Goal: Transaction & Acquisition: Purchase product/service

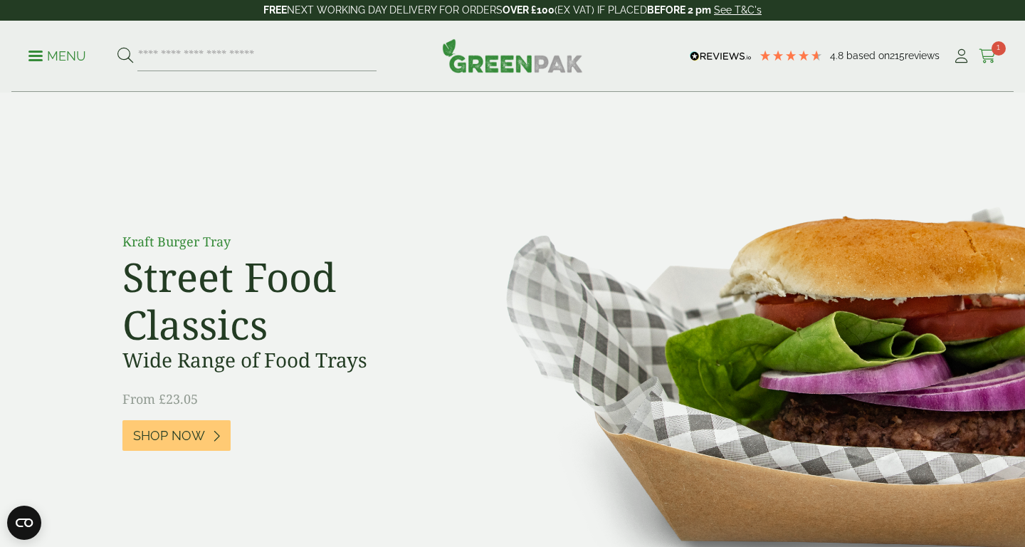
click at [998, 51] on span "1" at bounding box center [998, 48] width 14 height 14
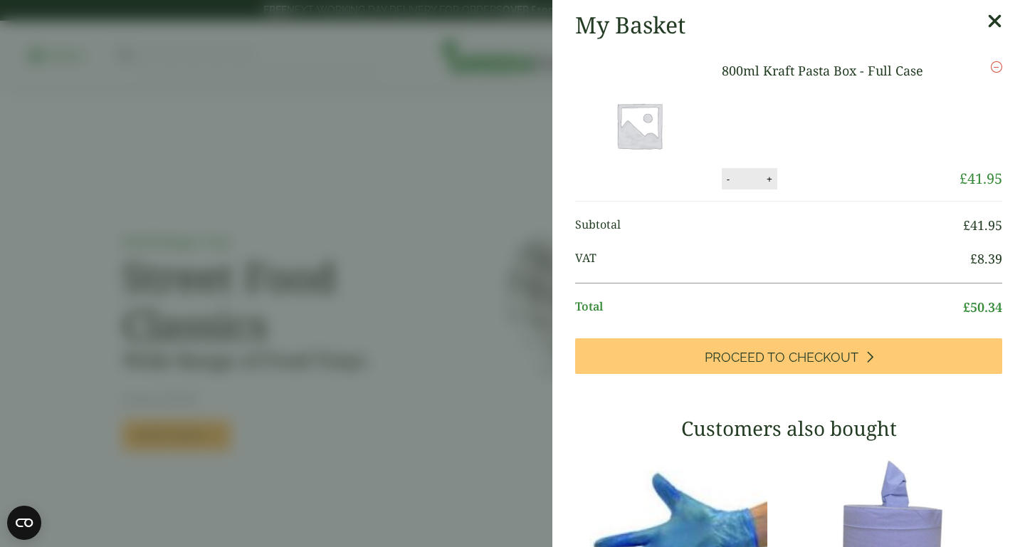
click at [841, 73] on link "800ml Kraft Pasta Box - Full Case" at bounding box center [822, 70] width 201 height 17
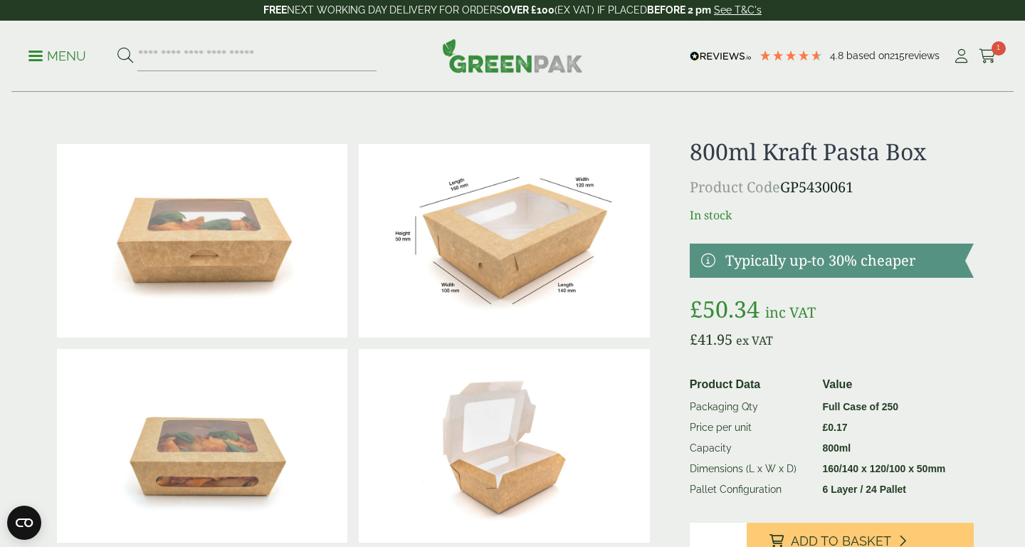
click at [515, 258] on img at bounding box center [504, 241] width 290 height 194
click at [166, 60] on input "search" at bounding box center [256, 56] width 239 height 30
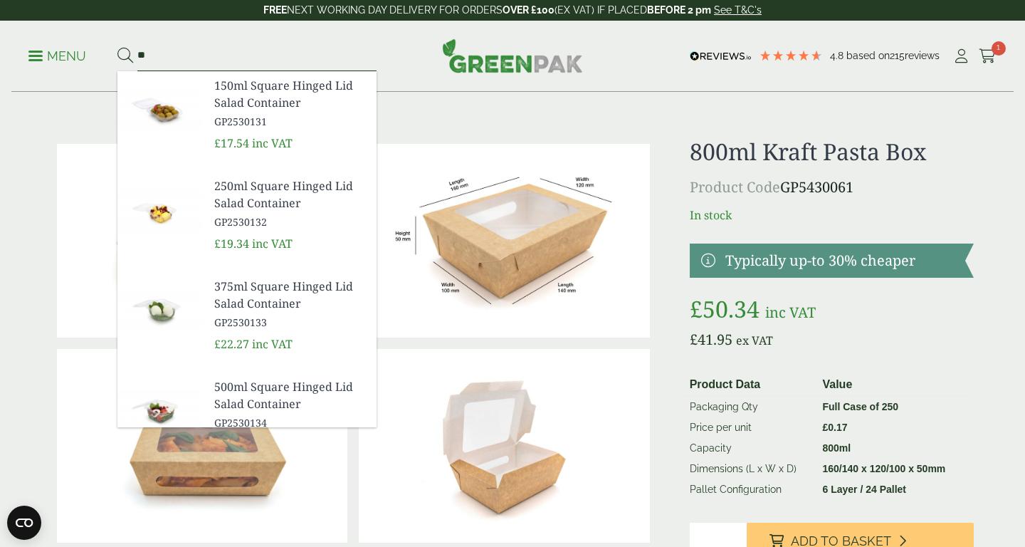
type input "*"
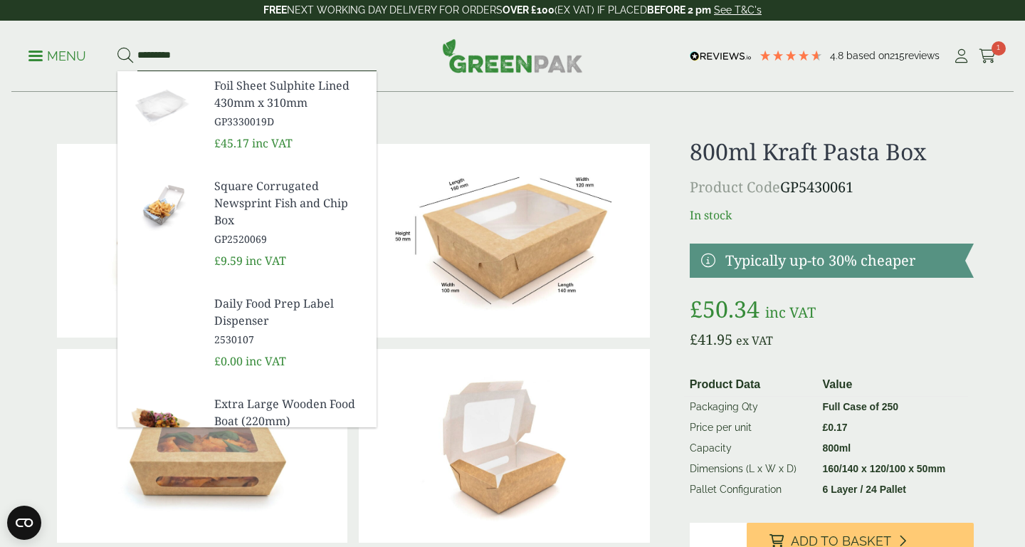
type input "*********"
click at [125, 56] on button at bounding box center [125, 56] width 16 height 19
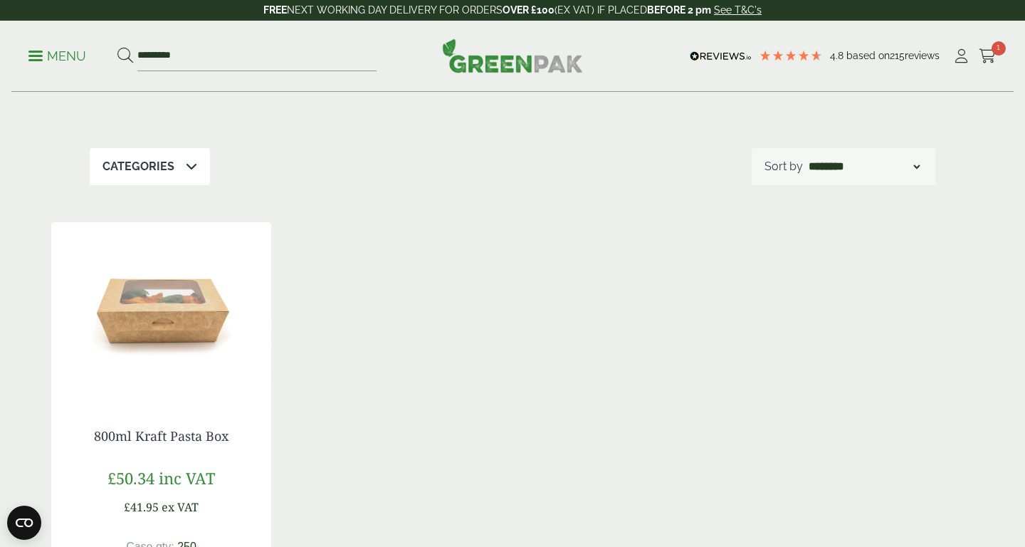
scroll to position [119, 0]
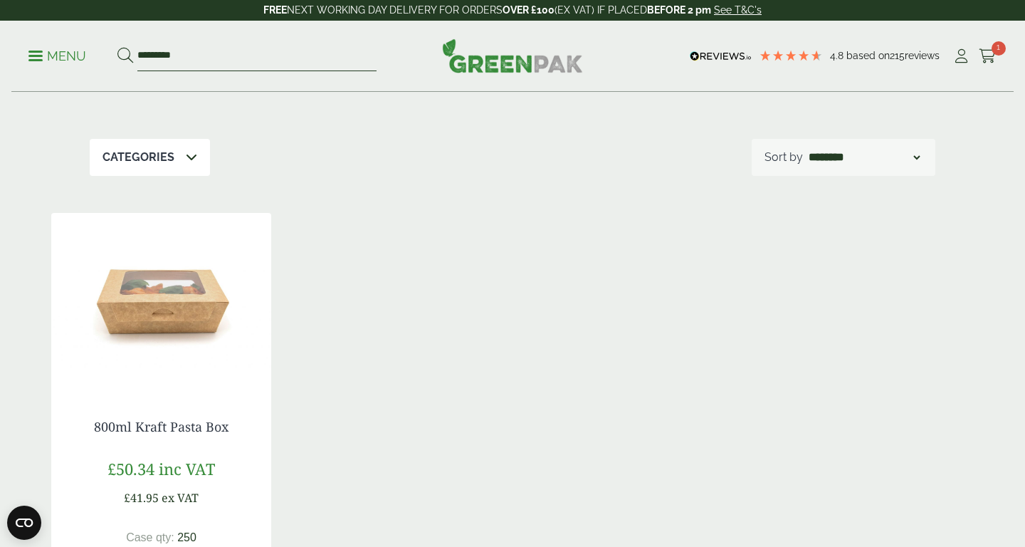
drag, startPoint x: 238, startPoint y: 51, endPoint x: 23, endPoint y: 46, distance: 214.9
click at [23, 46] on div "Menu ********* 4.8 Based on 215 reviews" at bounding box center [512, 56] width 1002 height 71
type input "*********"
click at [125, 56] on button at bounding box center [125, 56] width 16 height 19
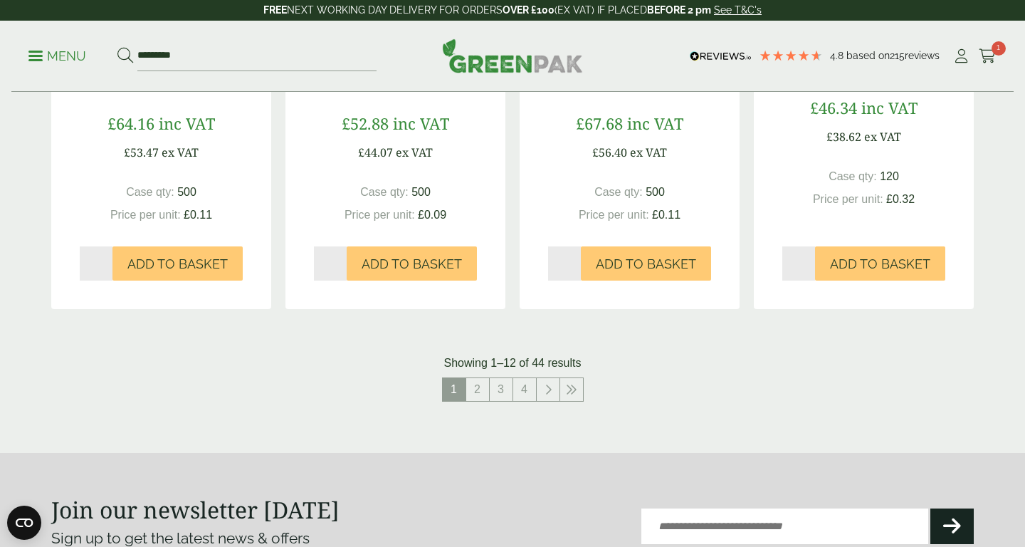
scroll to position [1430, 0]
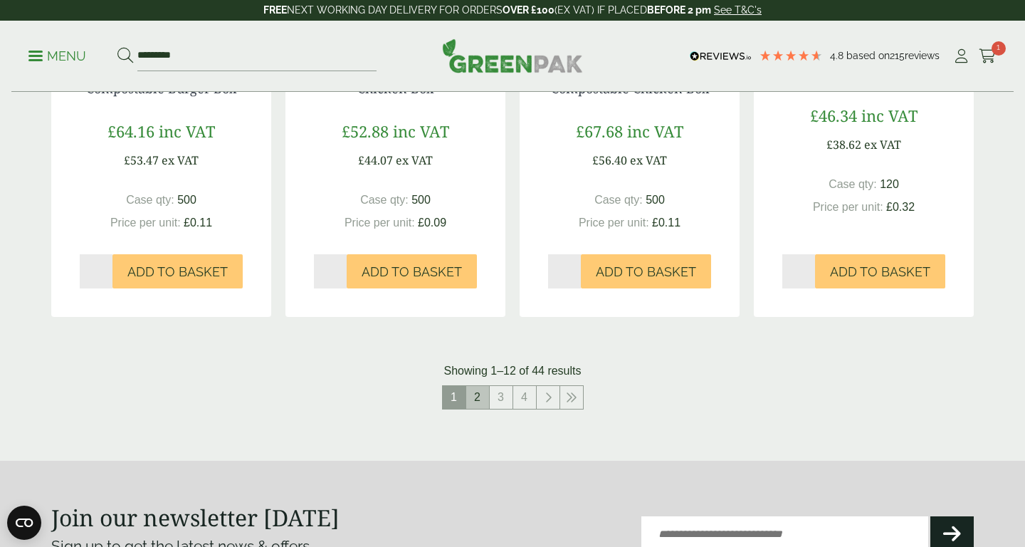
click at [481, 398] on link "2" at bounding box center [477, 397] width 23 height 23
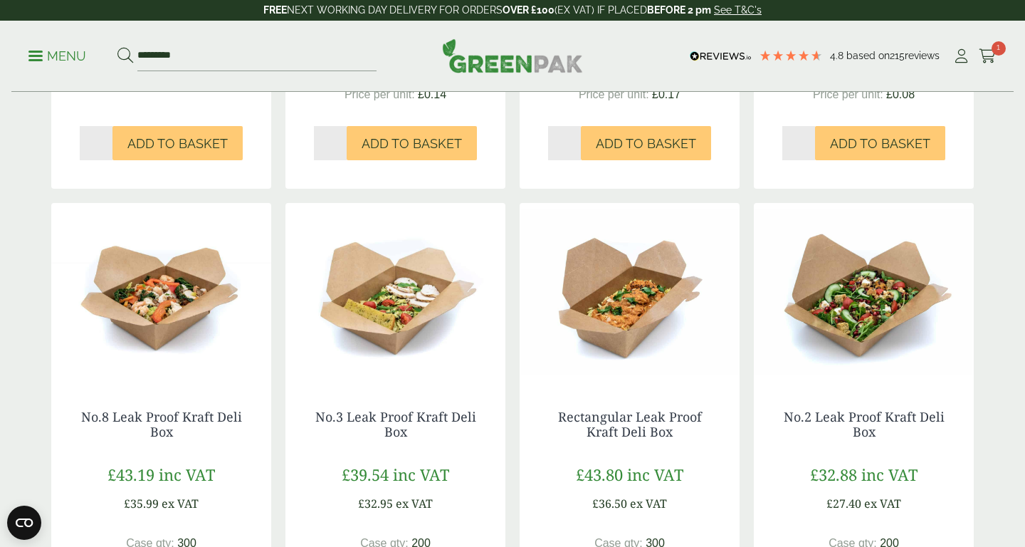
scroll to position [596, 0]
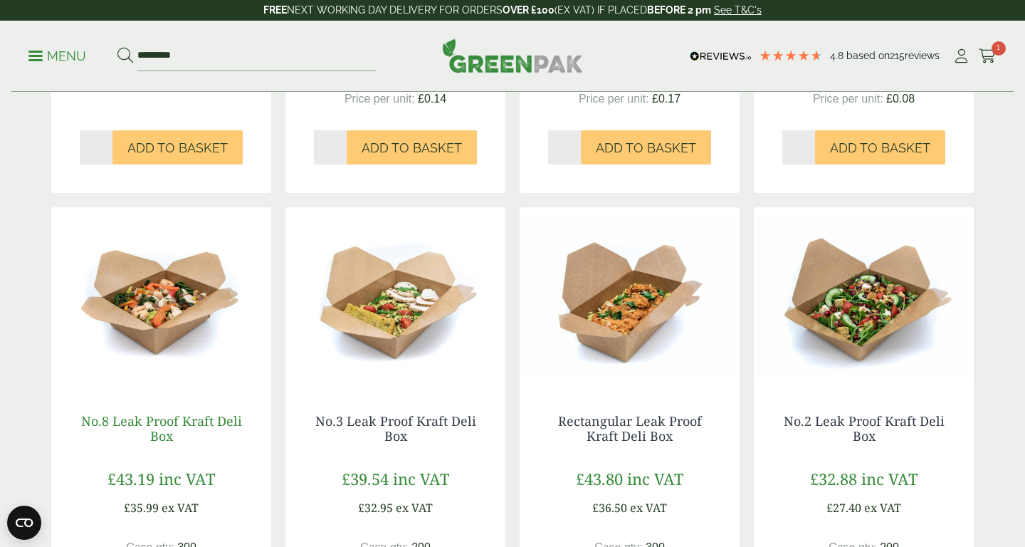
click at [238, 418] on link "No.8 Leak Proof Kraft Deli Box" at bounding box center [161, 428] width 161 height 33
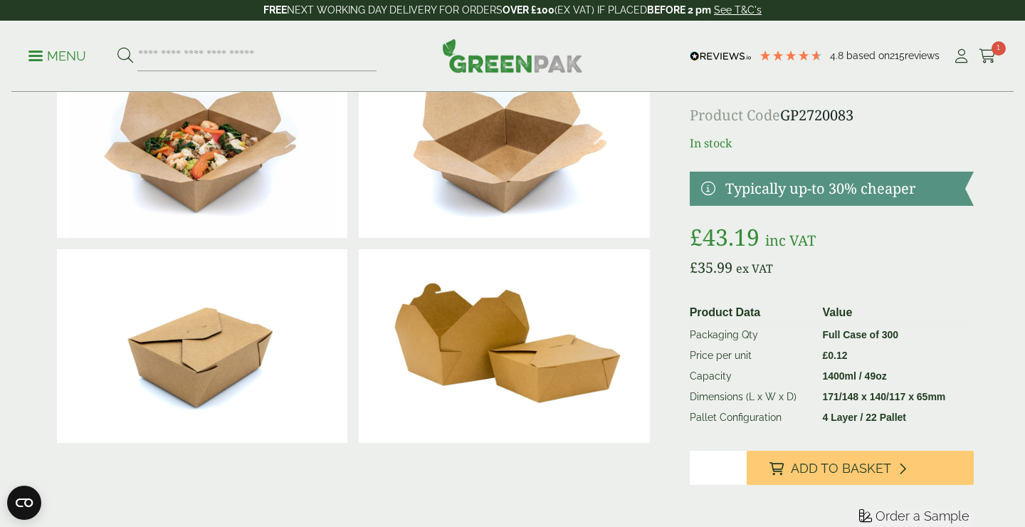
scroll to position [106, 0]
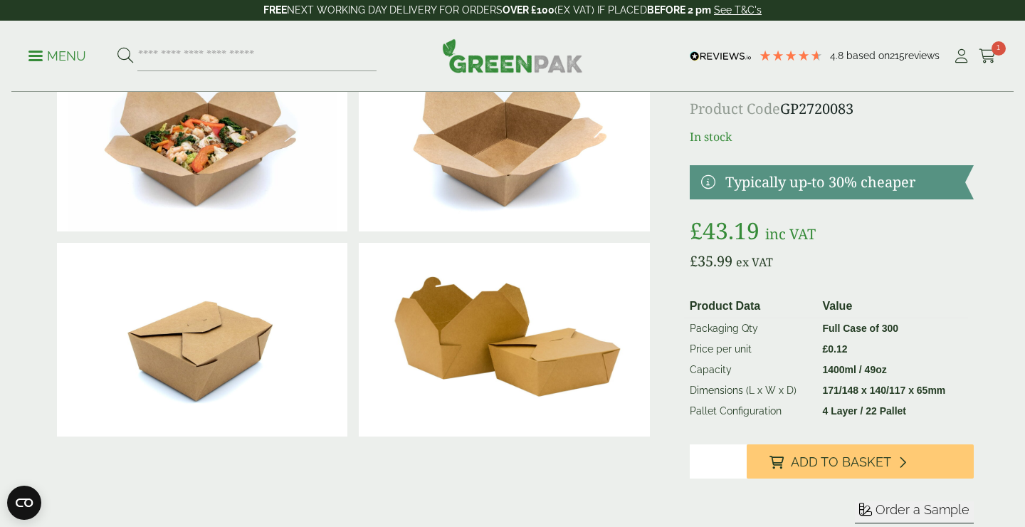
click at [928, 510] on span "Order a Sample" at bounding box center [922, 509] width 94 height 15
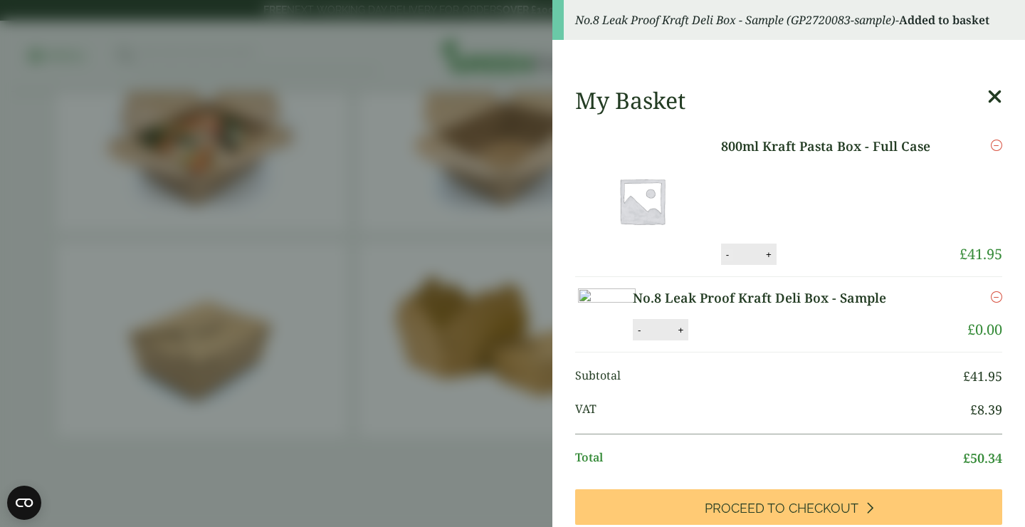
click at [727, 255] on button "-" at bounding box center [727, 254] width 11 height 12
click at [827, 255] on button "Update" at bounding box center [814, 254] width 71 height 21
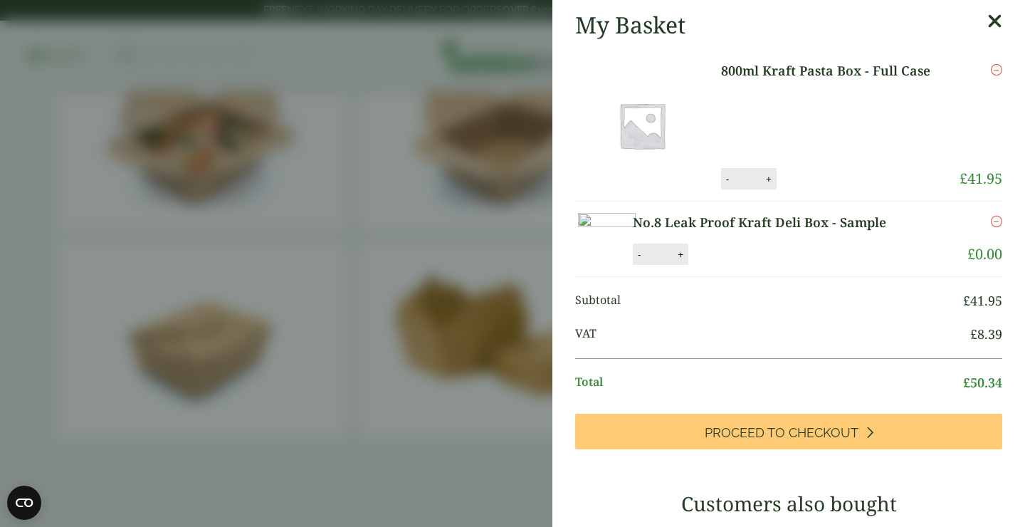
click at [995, 22] on icon at bounding box center [994, 21] width 15 height 20
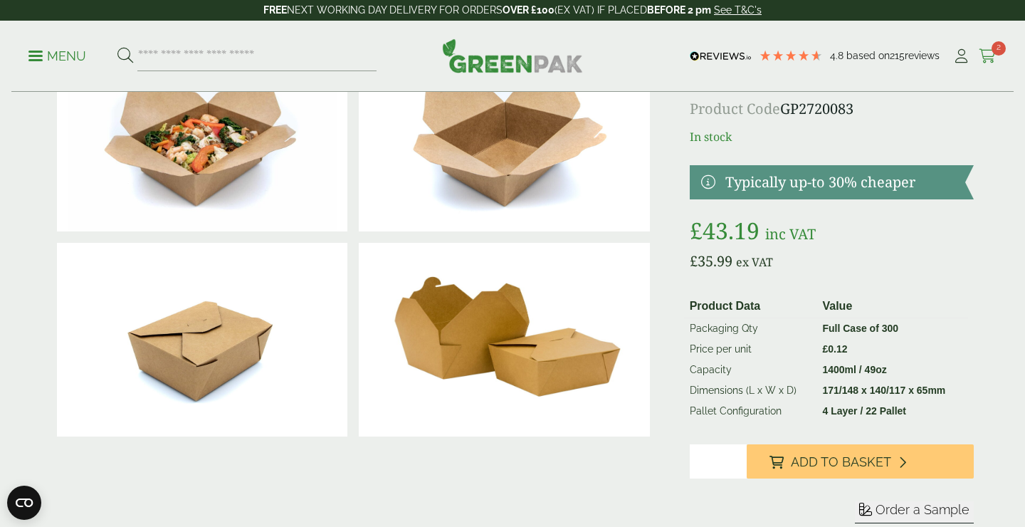
click at [996, 49] on span "2" at bounding box center [998, 48] width 14 height 14
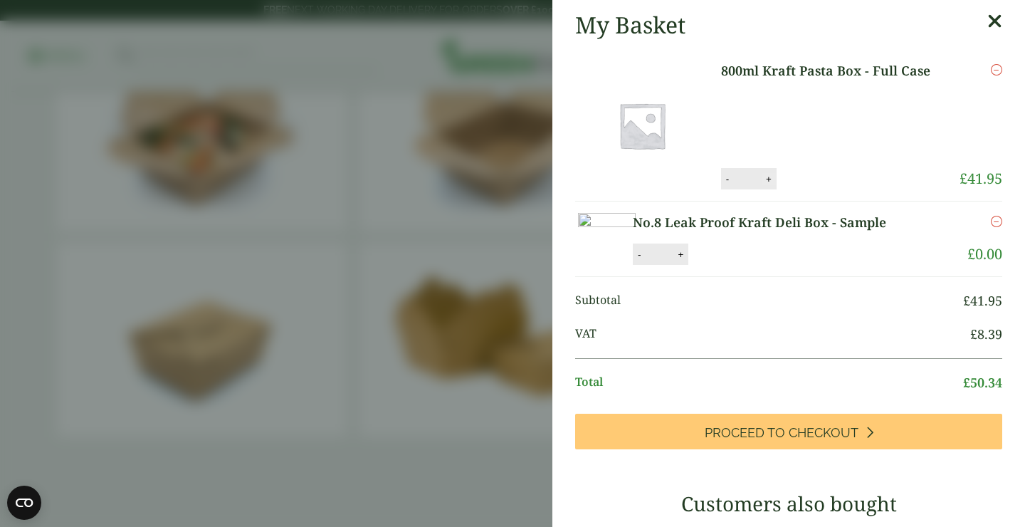
click at [774, 180] on button "+" at bounding box center [768, 179] width 14 height 12
click at [725, 181] on button "-" at bounding box center [727, 179] width 11 height 12
click at [815, 181] on button "Update" at bounding box center [814, 179] width 71 height 21
type input "*"
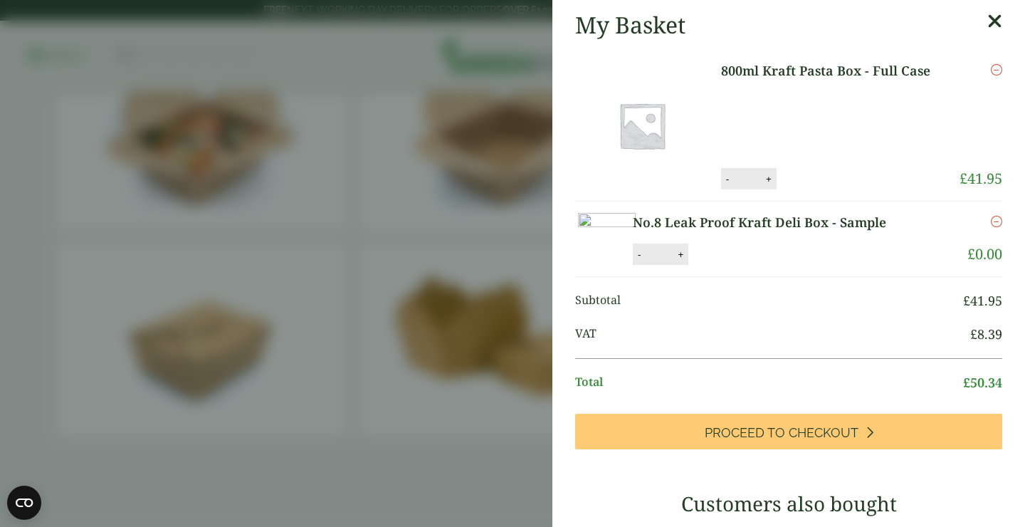
click at [996, 72] on icon "Remove this item" at bounding box center [996, 69] width 11 height 11
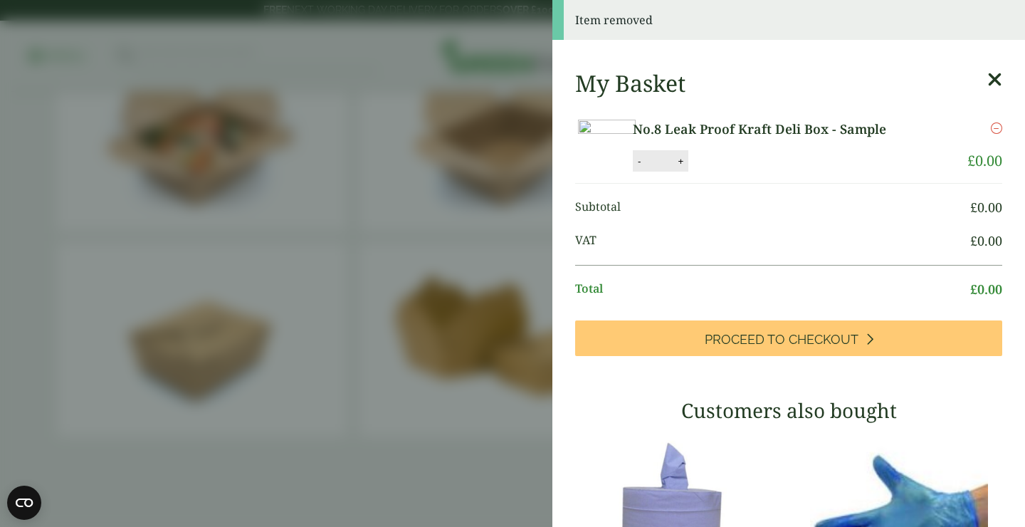
click at [995, 79] on icon at bounding box center [994, 80] width 15 height 20
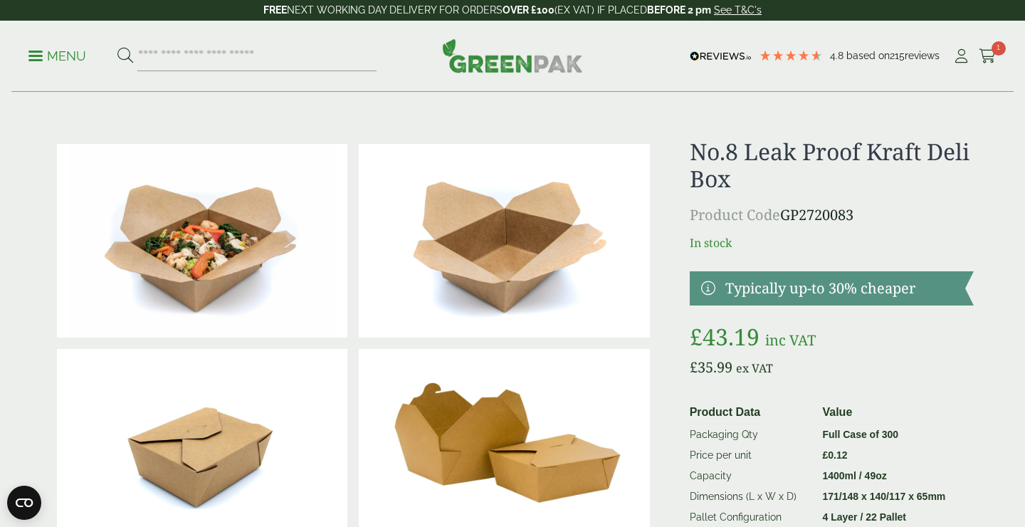
scroll to position [0, 0]
click at [1002, 50] on span "1" at bounding box center [998, 48] width 14 height 14
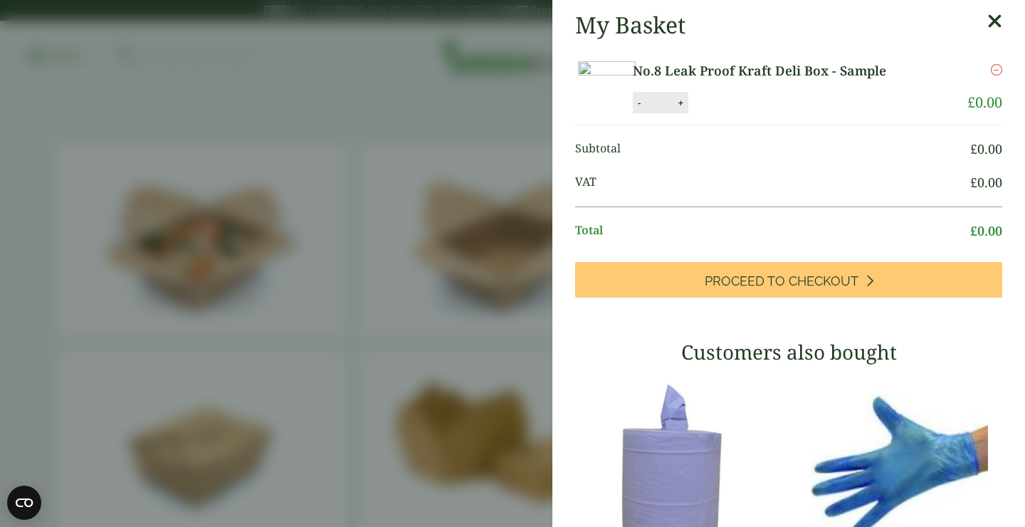
click at [993, 21] on icon at bounding box center [994, 21] width 15 height 20
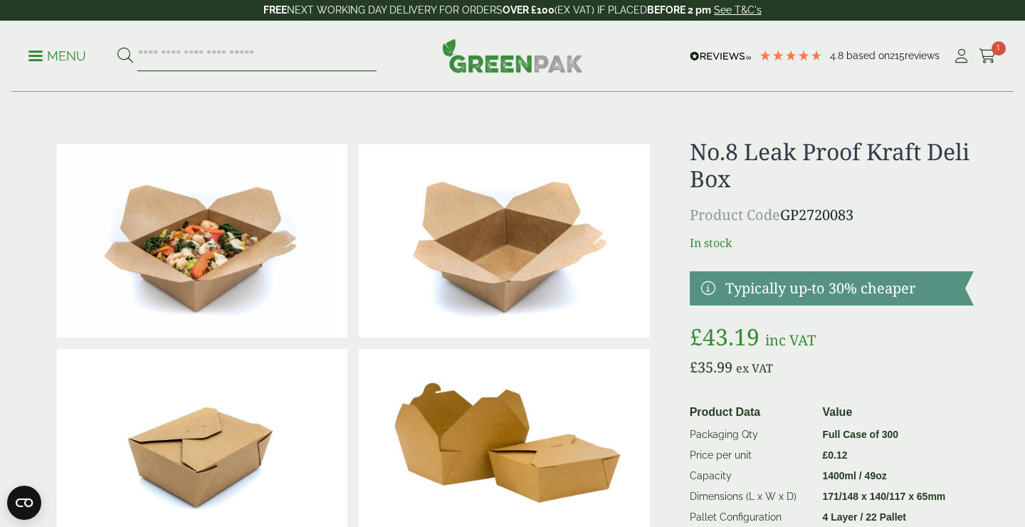
click at [216, 53] on input "search" at bounding box center [256, 56] width 239 height 30
type input "*********"
click at [125, 56] on button at bounding box center [125, 56] width 16 height 19
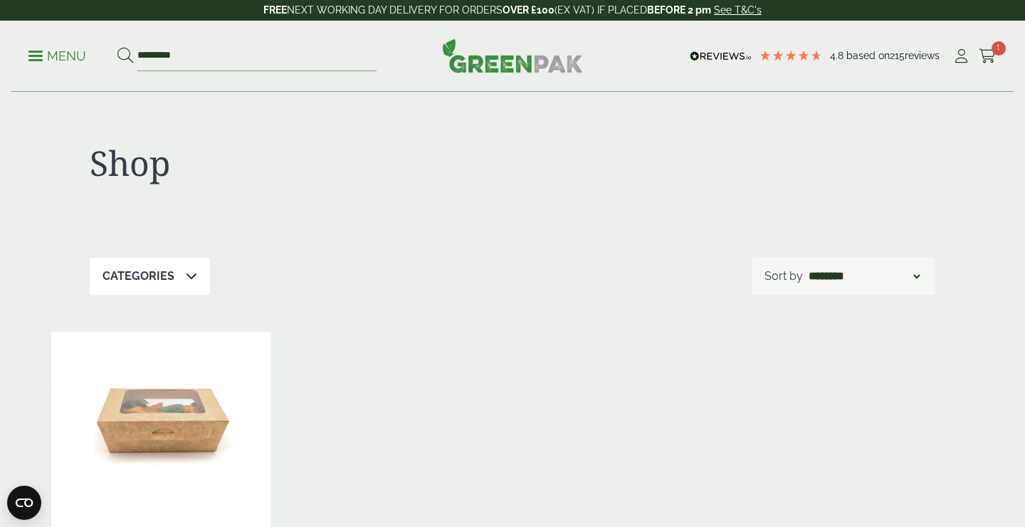
click at [131, 437] on img at bounding box center [161, 421] width 220 height 178
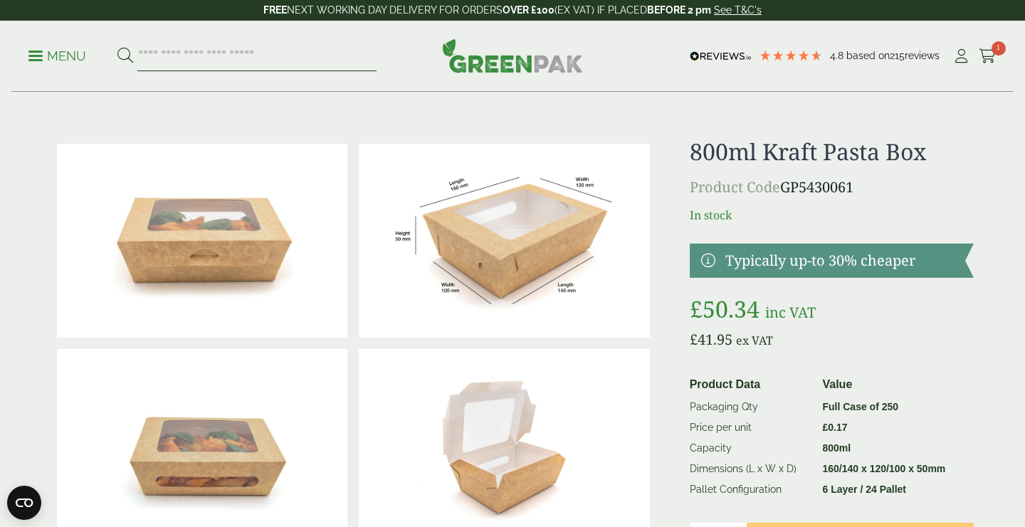
click at [223, 54] on input "search" at bounding box center [256, 56] width 239 height 30
type input "***"
click at [125, 56] on button at bounding box center [125, 56] width 16 height 19
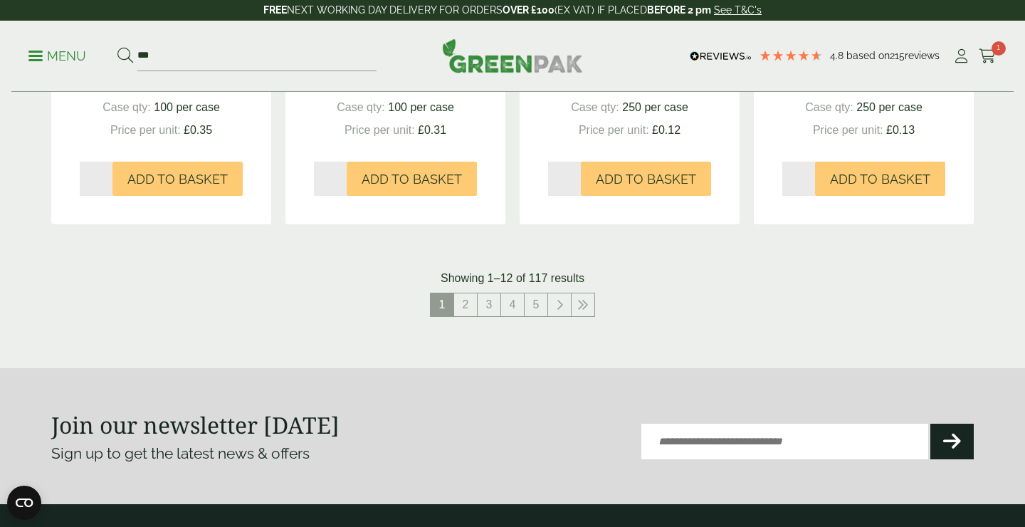
scroll to position [1526, 0]
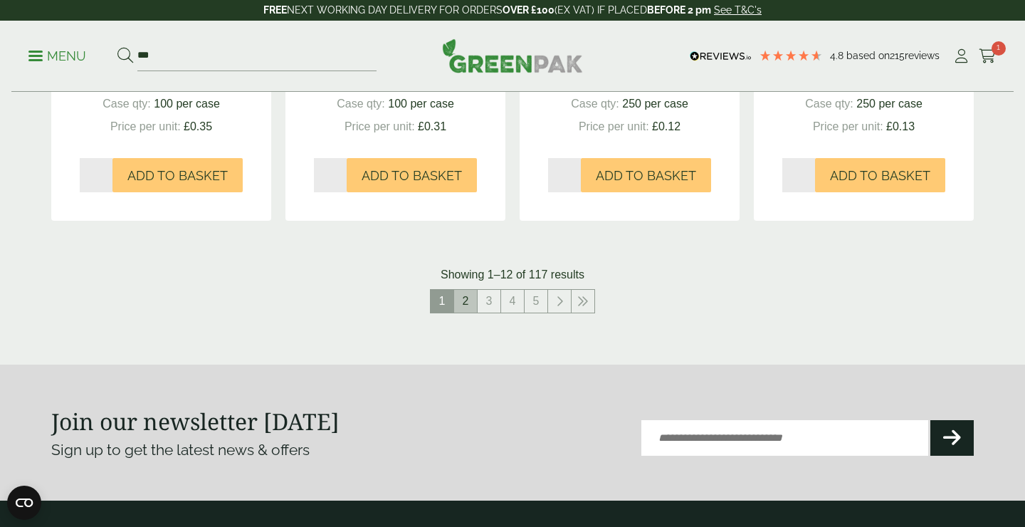
click at [466, 299] on link "2" at bounding box center [465, 301] width 23 height 23
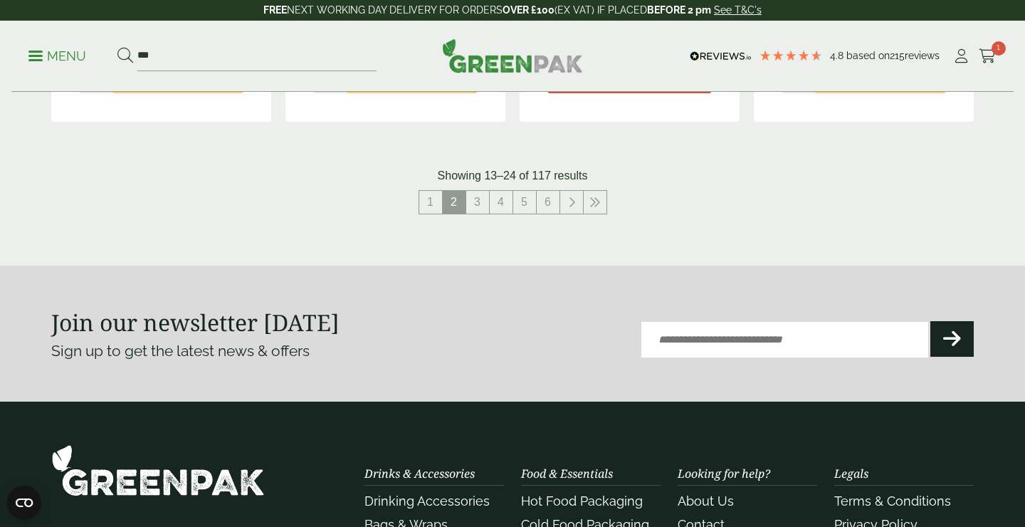
scroll to position [1595, 0]
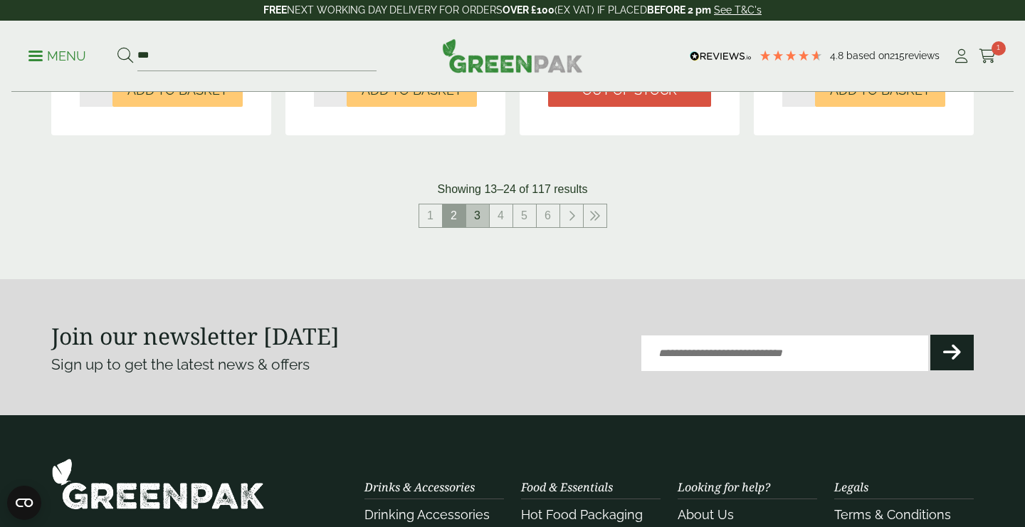
click at [477, 213] on link "3" at bounding box center [477, 215] width 23 height 23
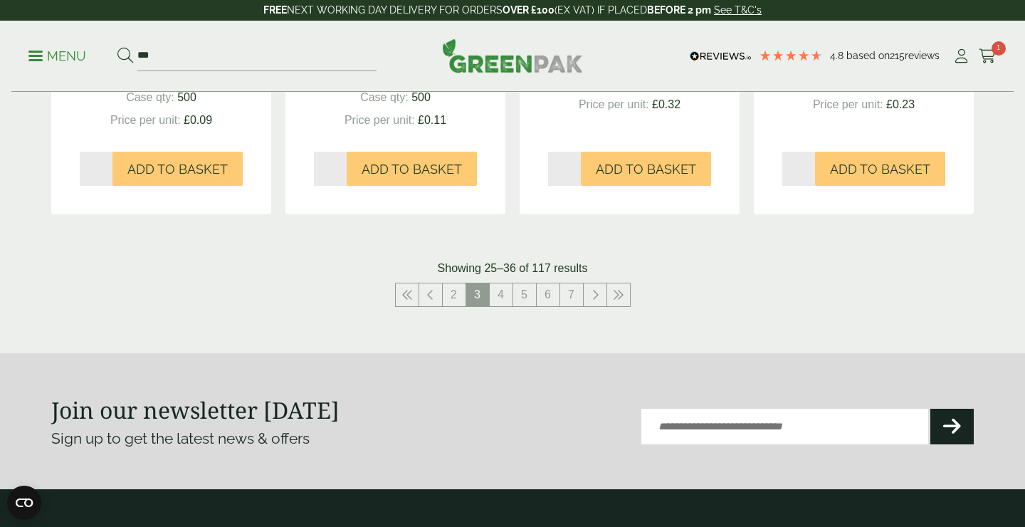
scroll to position [1546, 0]
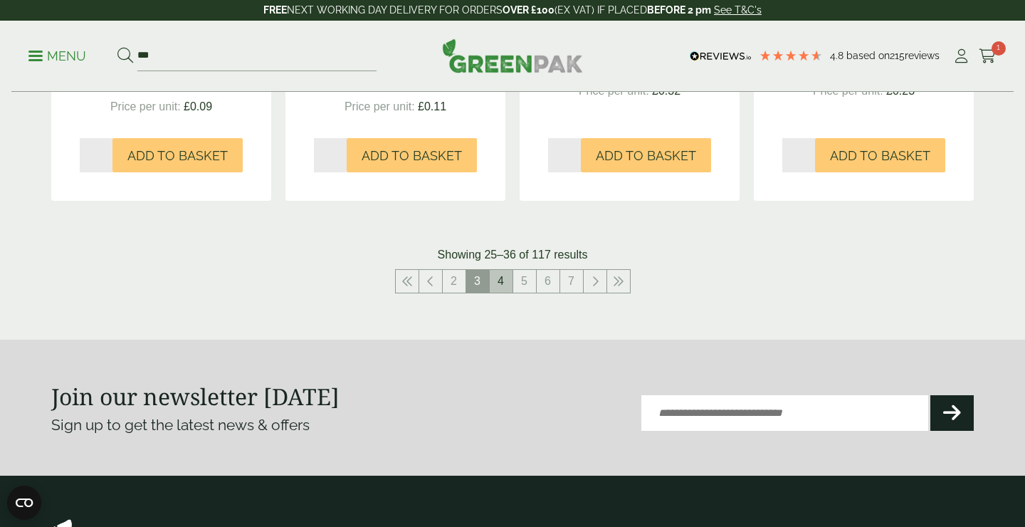
click at [500, 281] on link "4" at bounding box center [501, 281] width 23 height 23
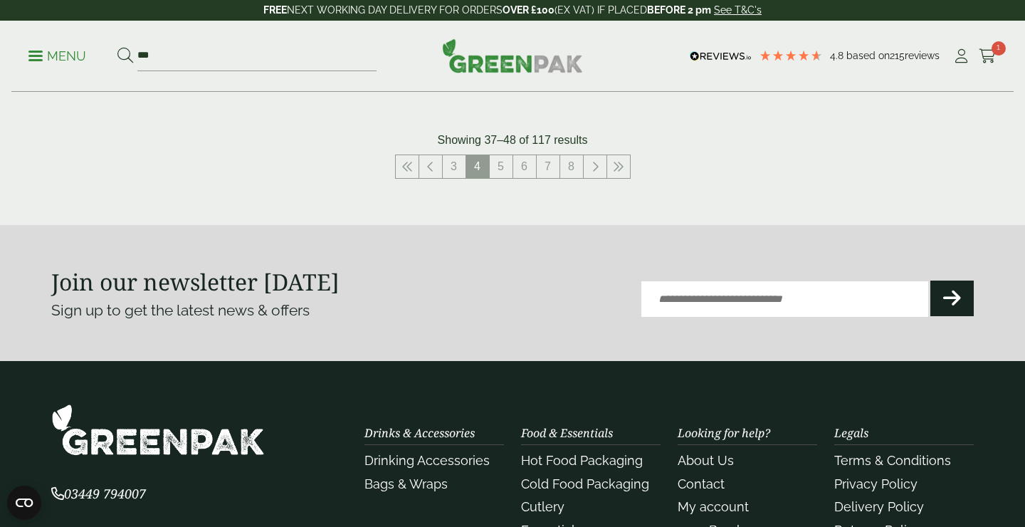
scroll to position [1686, 0]
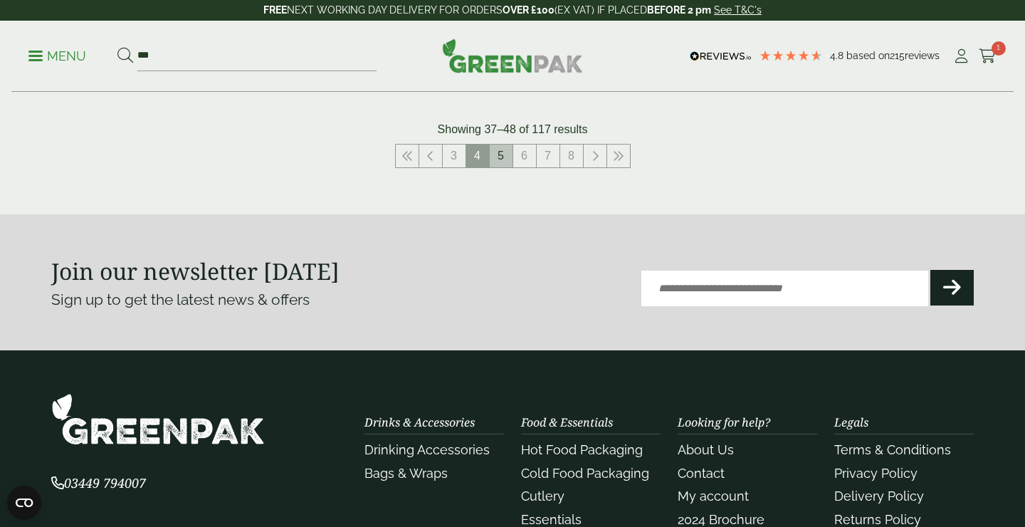
click at [499, 157] on link "5" at bounding box center [501, 155] width 23 height 23
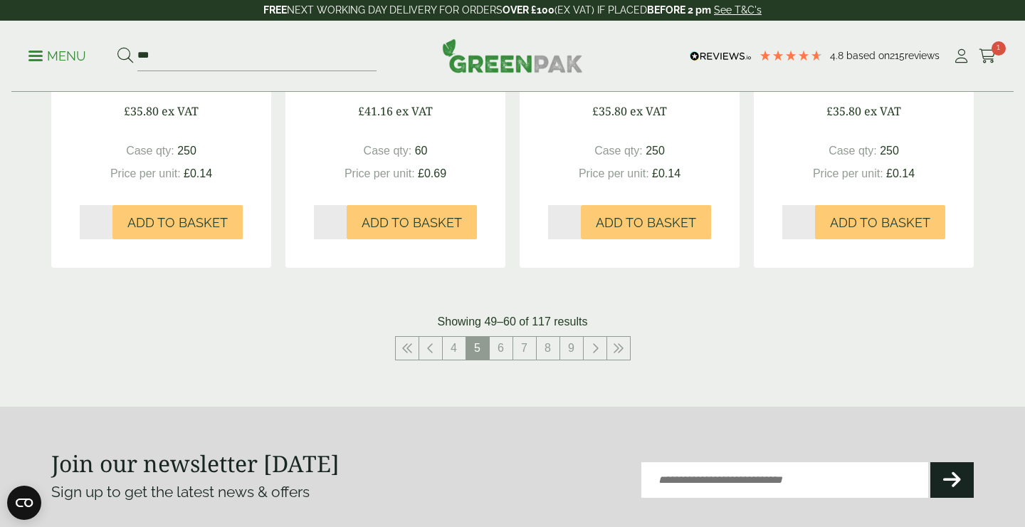
scroll to position [1484, 0]
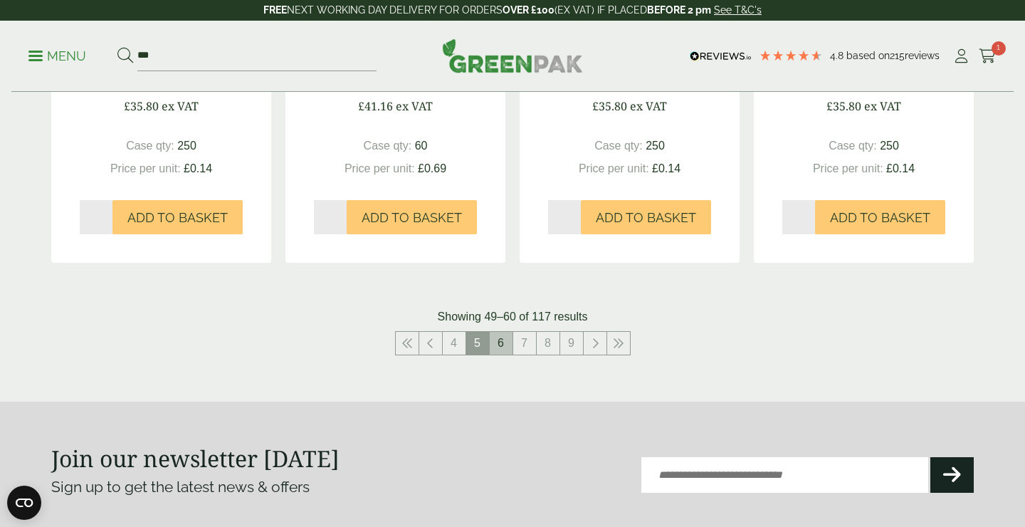
click at [504, 332] on link "6" at bounding box center [501, 343] width 23 height 23
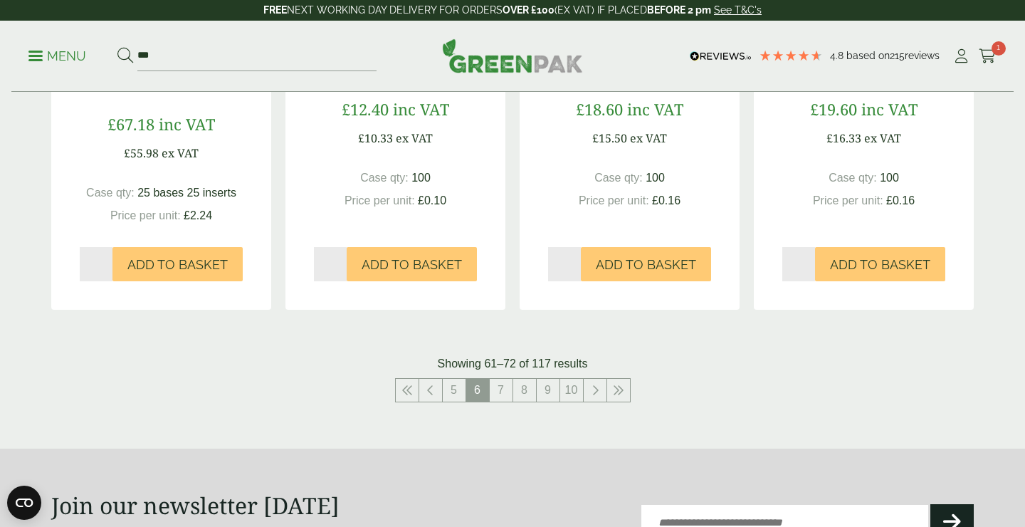
scroll to position [1426, 0]
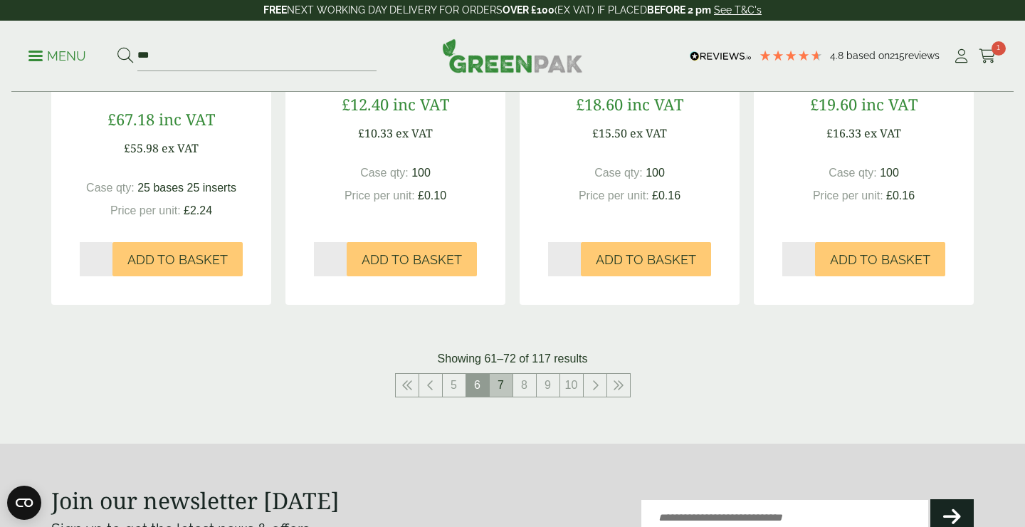
click at [500, 384] on link "7" at bounding box center [501, 385] width 23 height 23
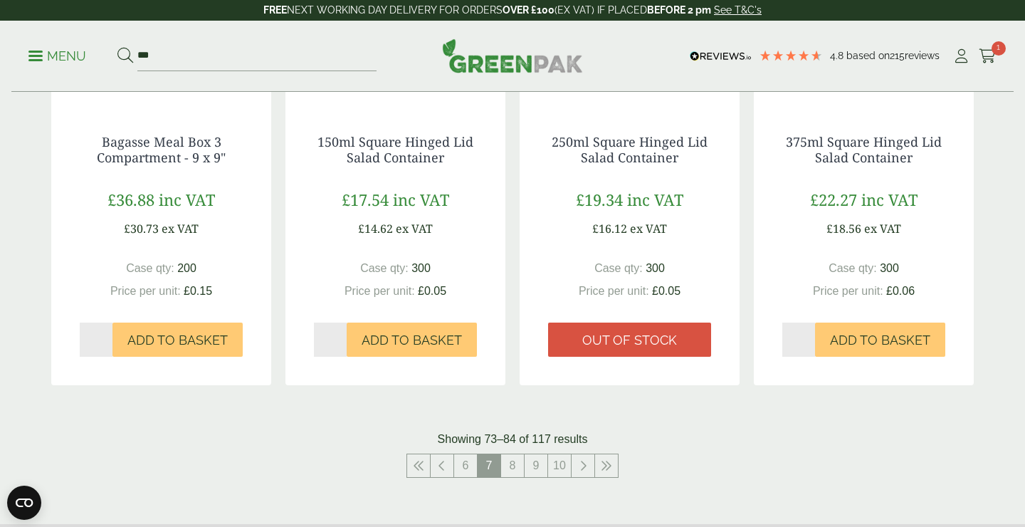
scroll to position [1353, 0]
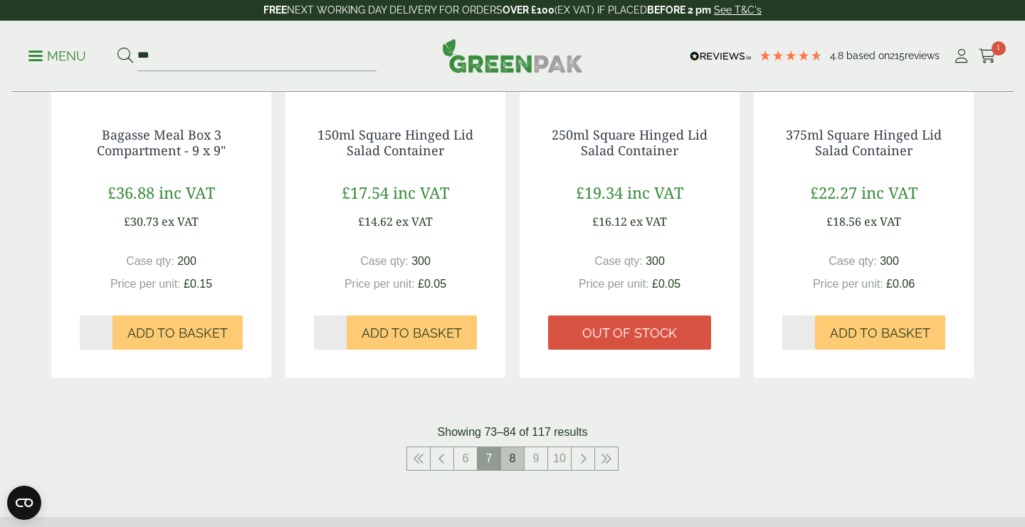
click at [514, 466] on link "8" at bounding box center [512, 458] width 23 height 23
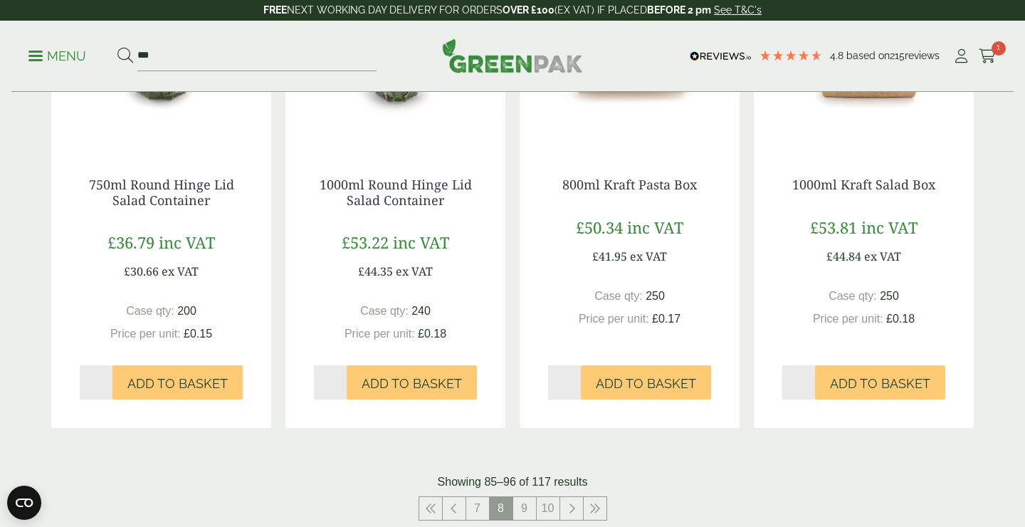
scroll to position [1336, 0]
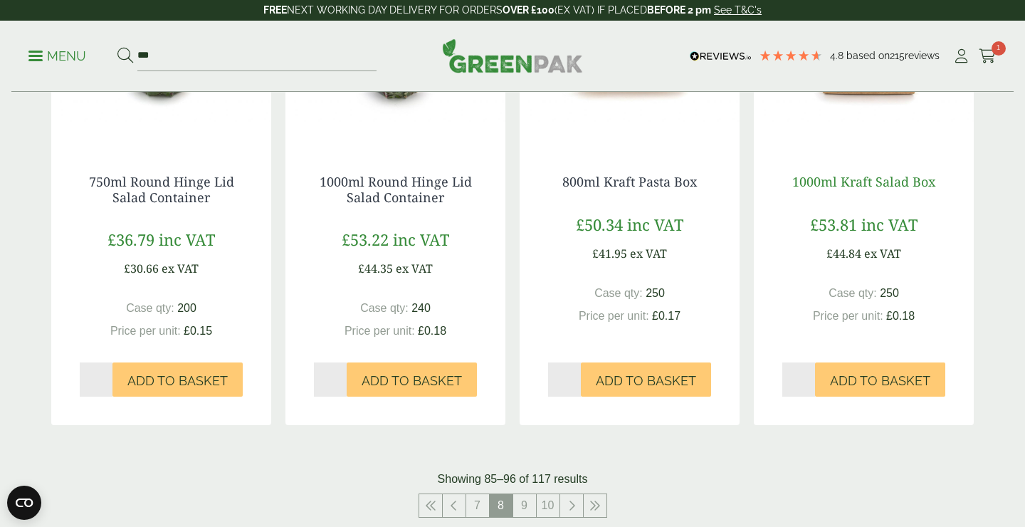
click at [865, 173] on link "1000ml Kraft Salad Box" at bounding box center [863, 181] width 143 height 17
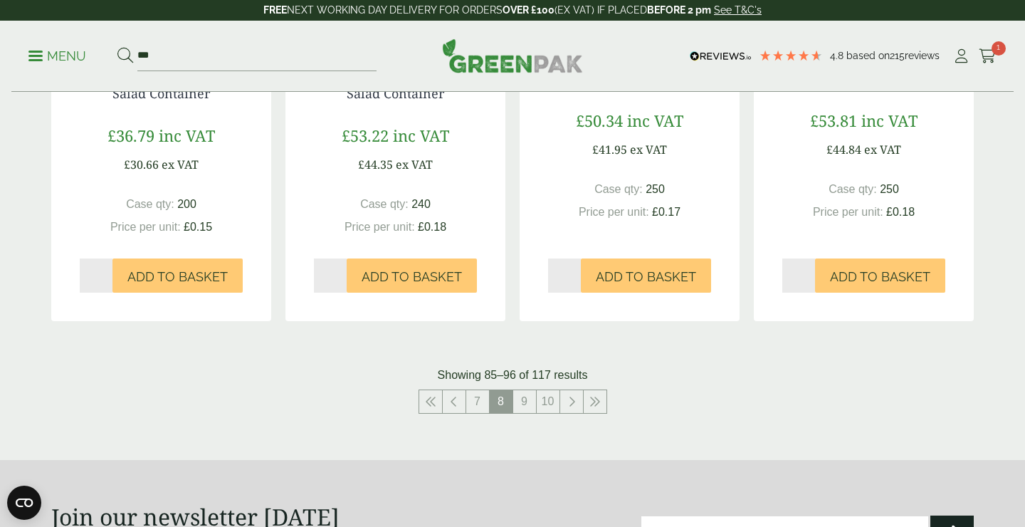
scroll to position [1446, 0]
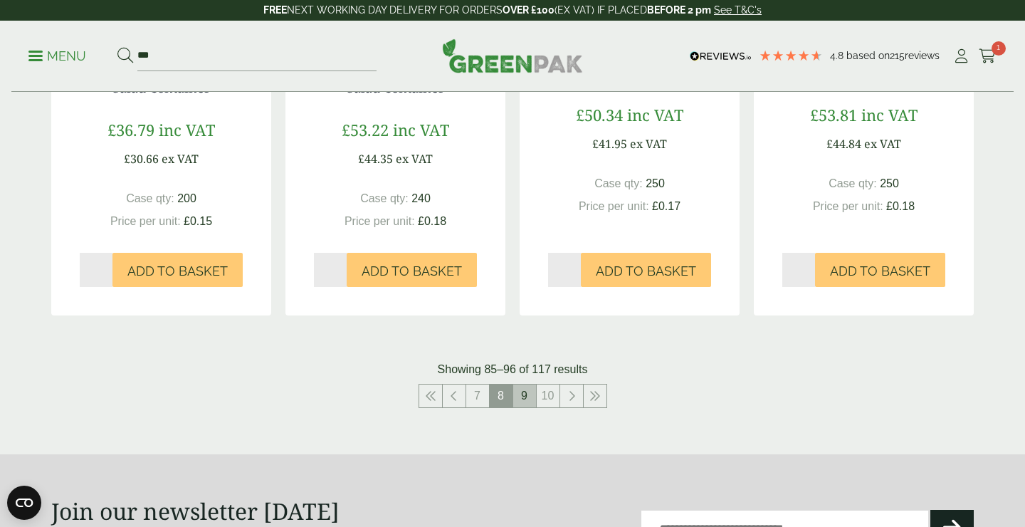
click at [525, 389] on link "9" at bounding box center [524, 395] width 23 height 23
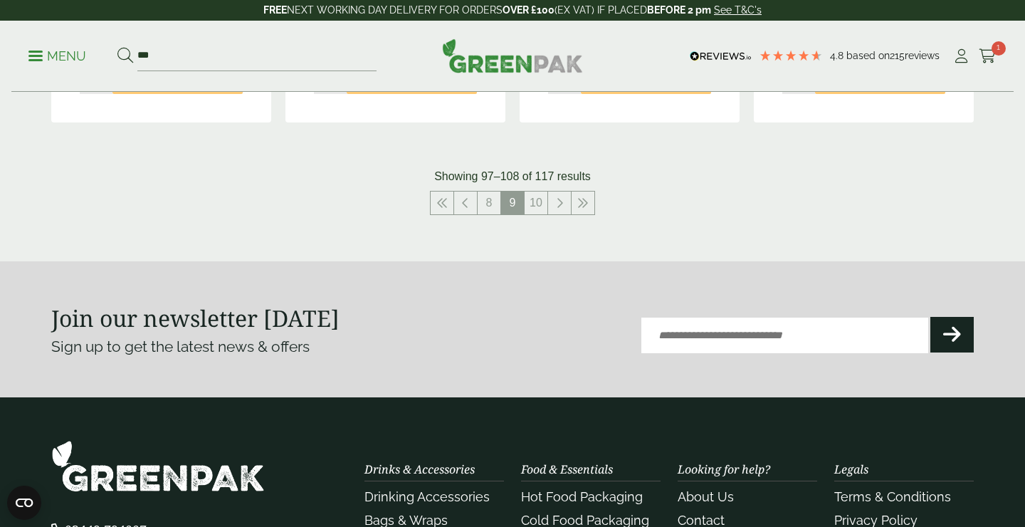
scroll to position [1609, 0]
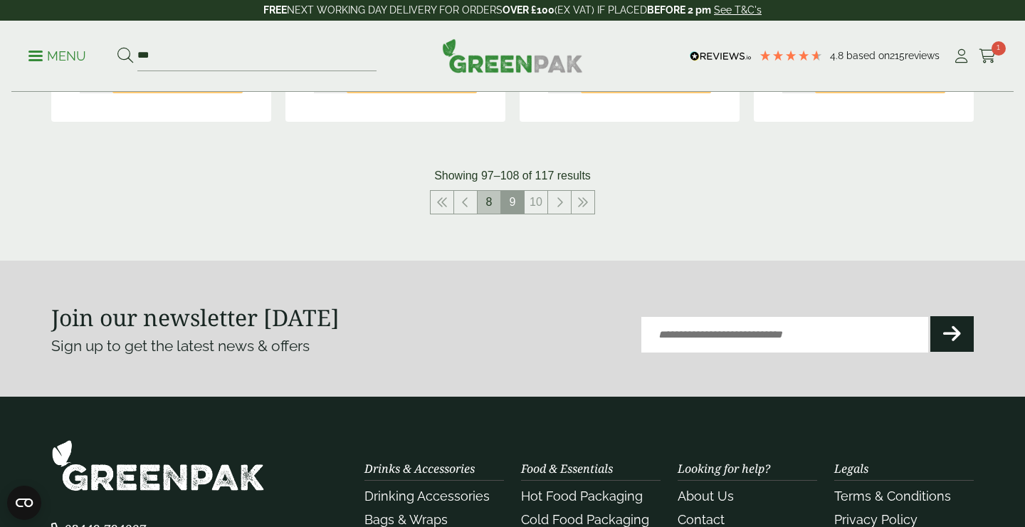
click at [488, 205] on link "8" at bounding box center [488, 202] width 23 height 23
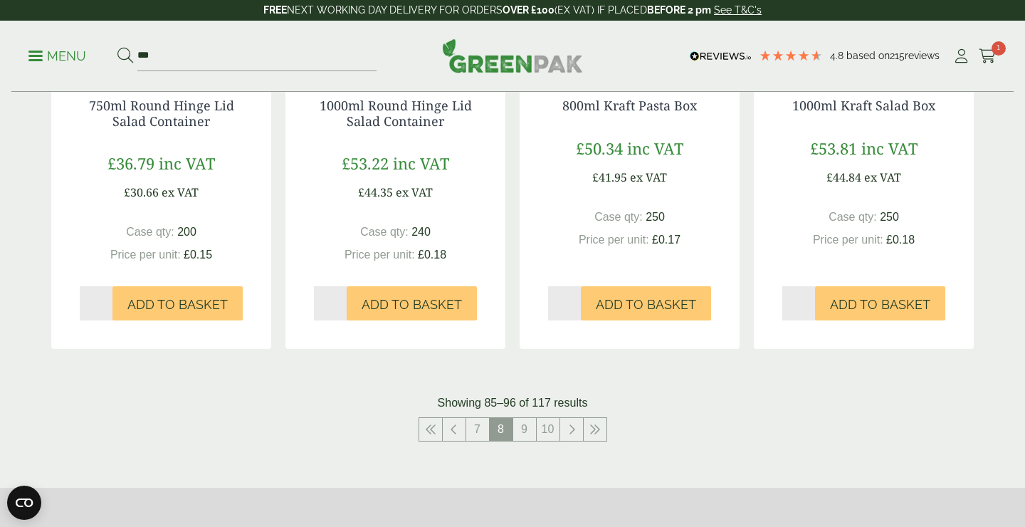
scroll to position [1376, 0]
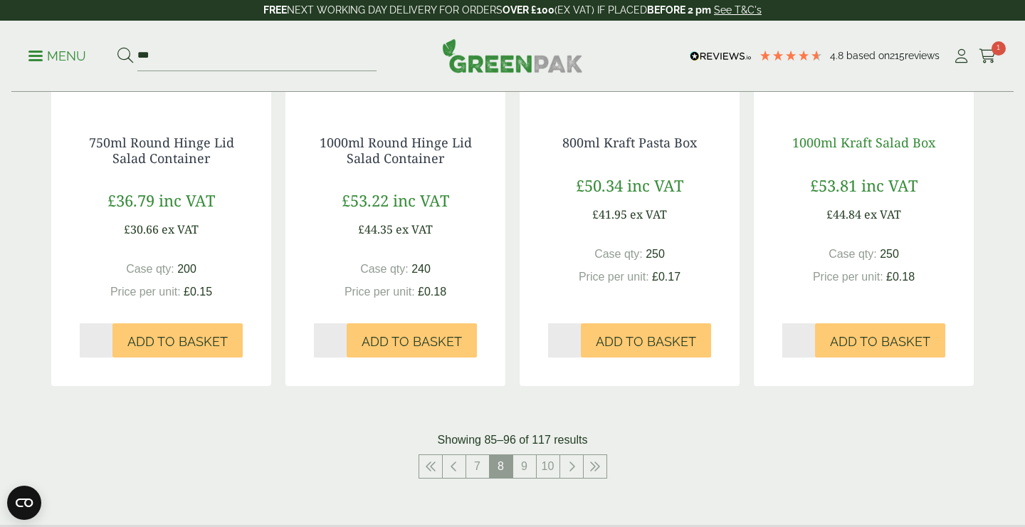
click at [838, 139] on link "1000ml Kraft Salad Box" at bounding box center [863, 142] width 143 height 17
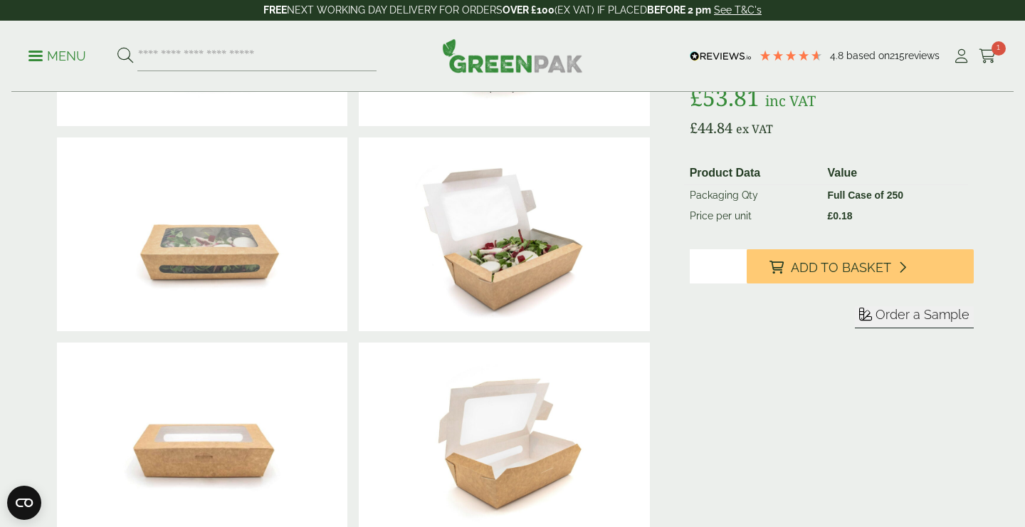
scroll to position [208, 0]
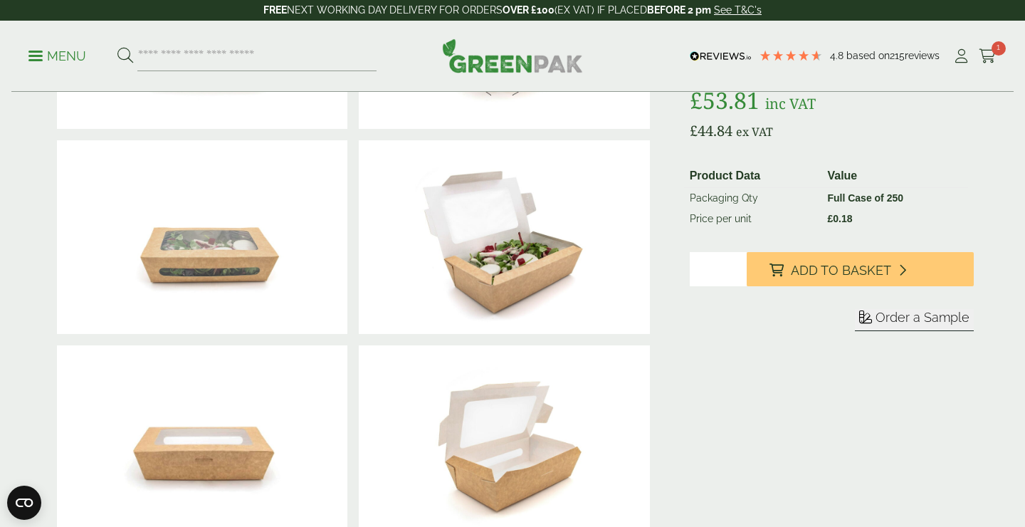
click at [907, 324] on span "Order a Sample" at bounding box center [922, 317] width 94 height 15
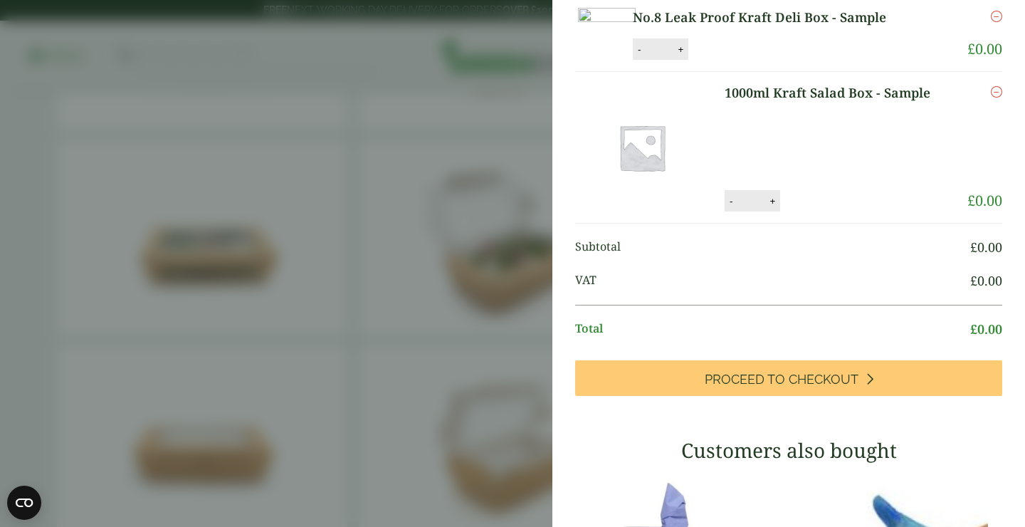
scroll to position [113, 0]
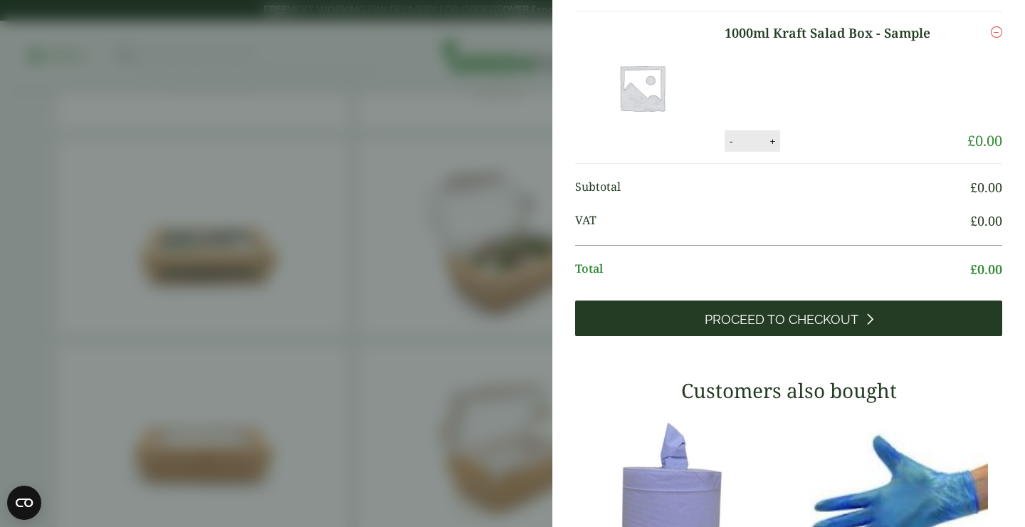
click at [842, 411] on div "My Basket No.8 Leak Proof Kraft Deli Box - Sample No.8 Leak Proof Kraft Deli Bo…" at bounding box center [788, 384] width 472 height 994
click at [838, 327] on span "Proceed to Checkout" at bounding box center [781, 320] width 154 height 16
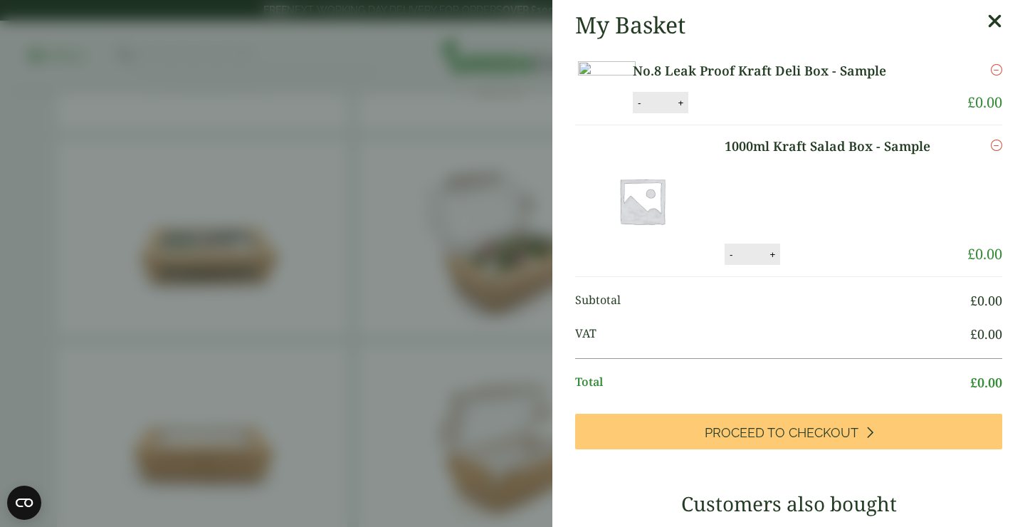
click at [998, 22] on icon at bounding box center [994, 21] width 15 height 20
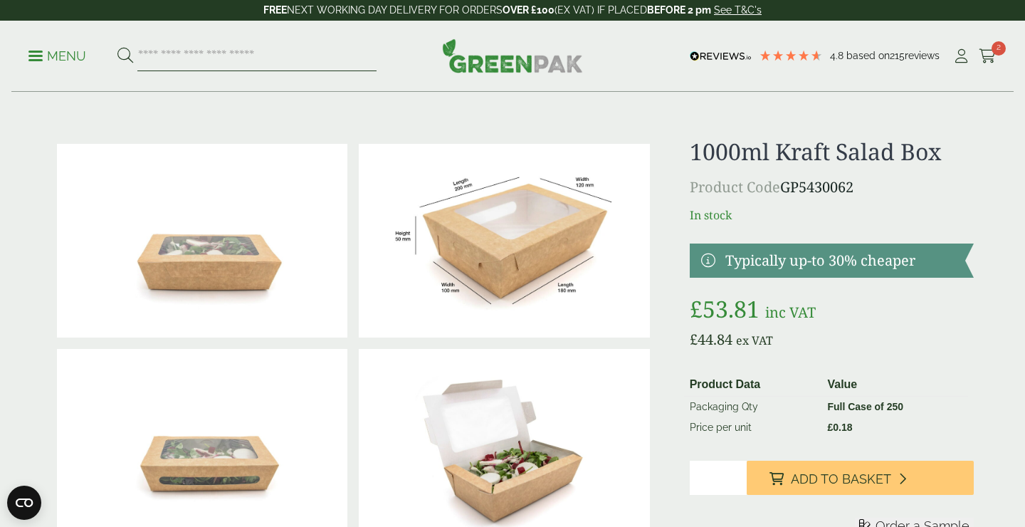
click at [190, 48] on input "search" at bounding box center [256, 56] width 239 height 30
type input "*******"
click at [125, 56] on button at bounding box center [125, 56] width 16 height 19
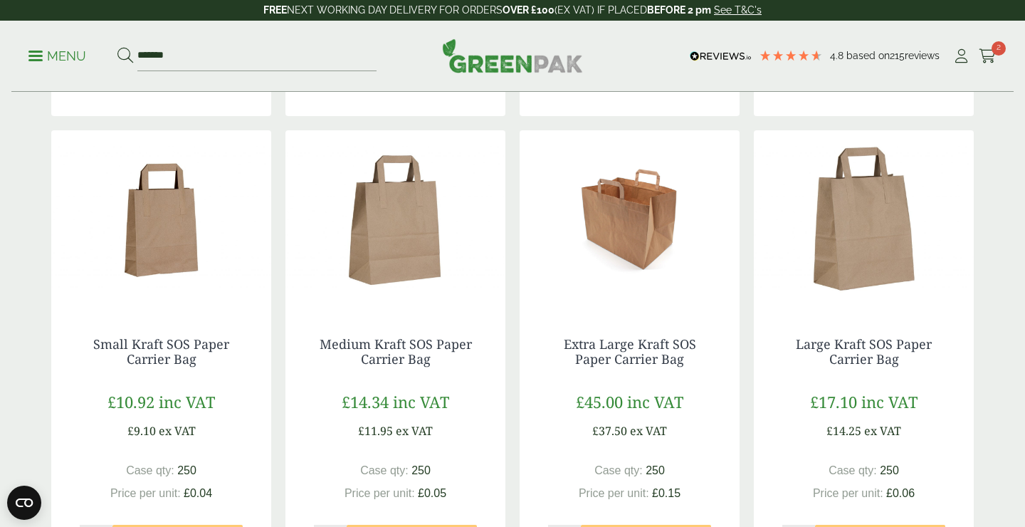
scroll to position [681, 0]
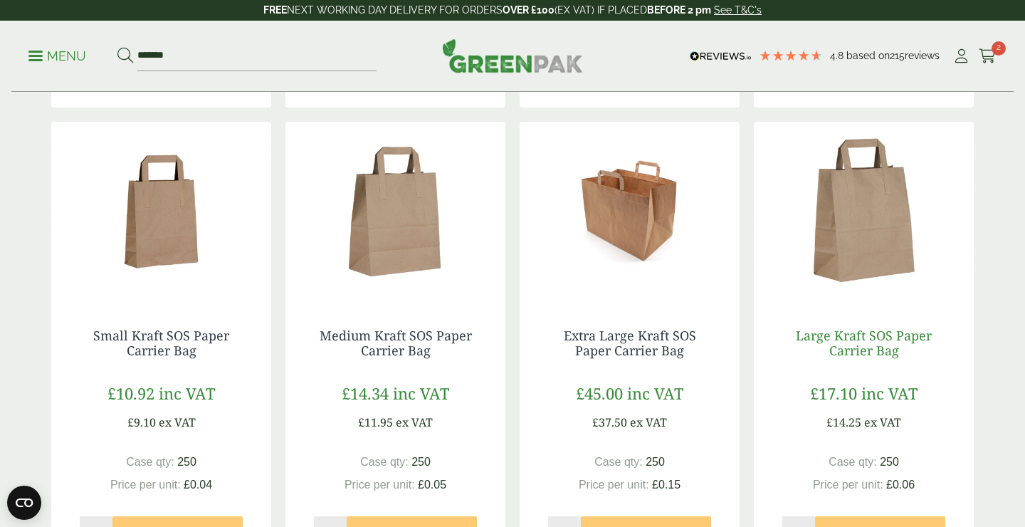
click at [876, 340] on link "Large Kraft SOS Paper Carrier Bag" at bounding box center [864, 343] width 136 height 33
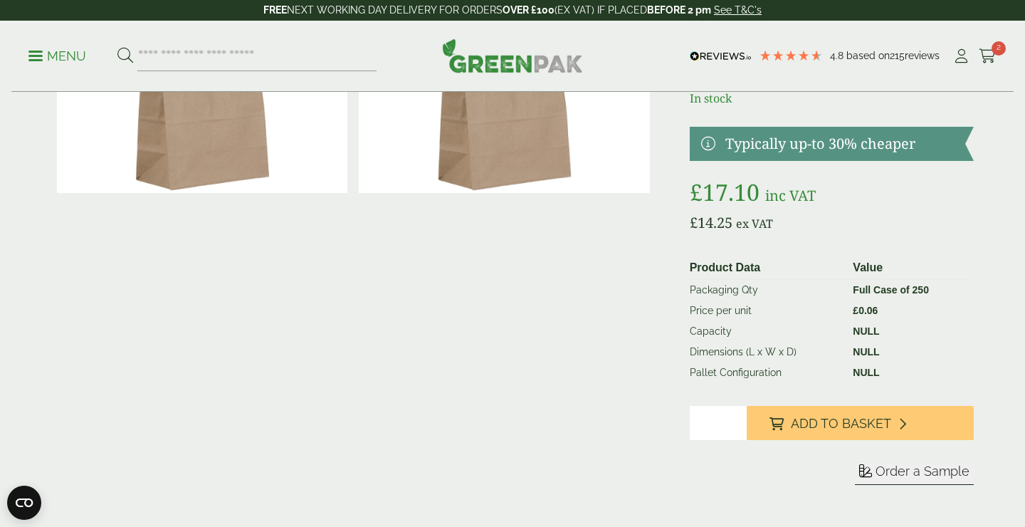
scroll to position [145, 0]
click at [916, 471] on span "Order a Sample" at bounding box center [922, 470] width 94 height 15
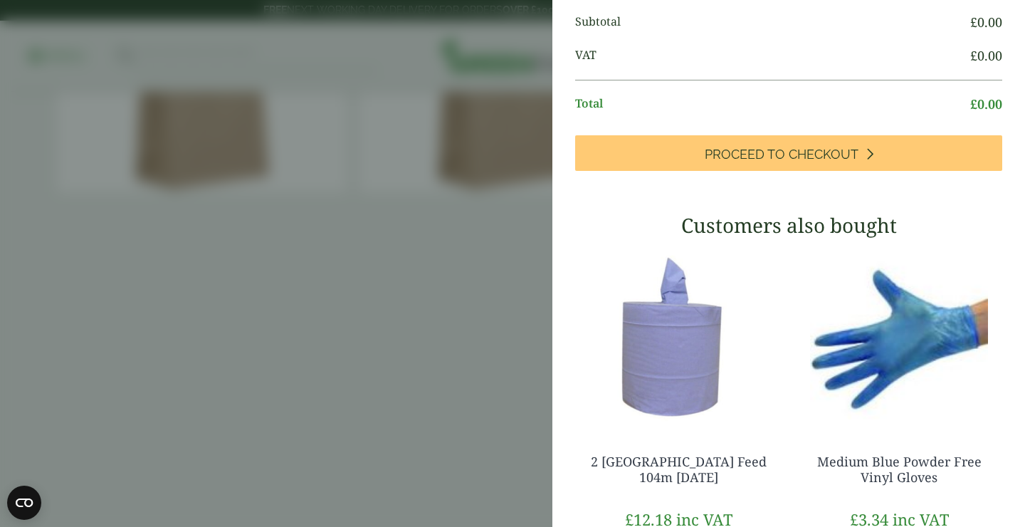
scroll to position [502, 0]
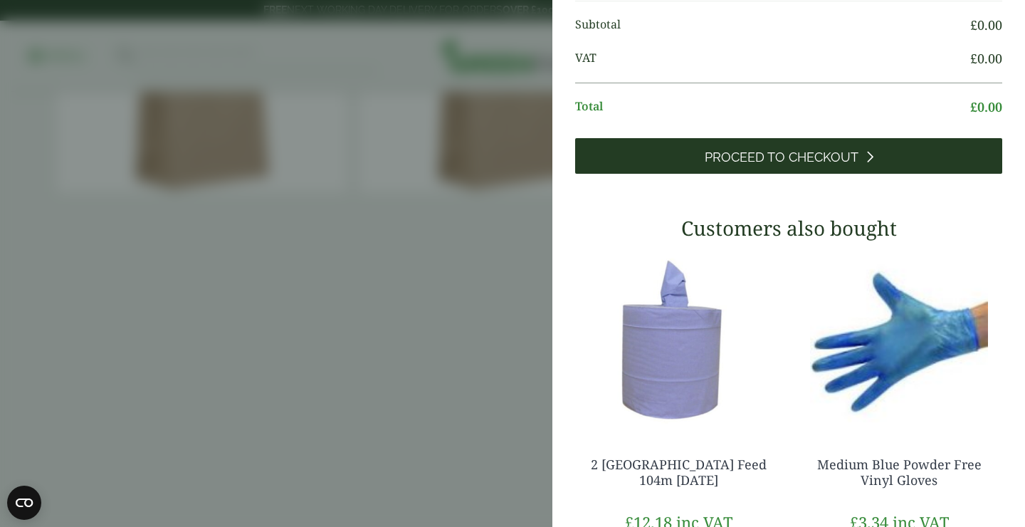
click at [870, 163] on icon at bounding box center [869, 156] width 8 height 13
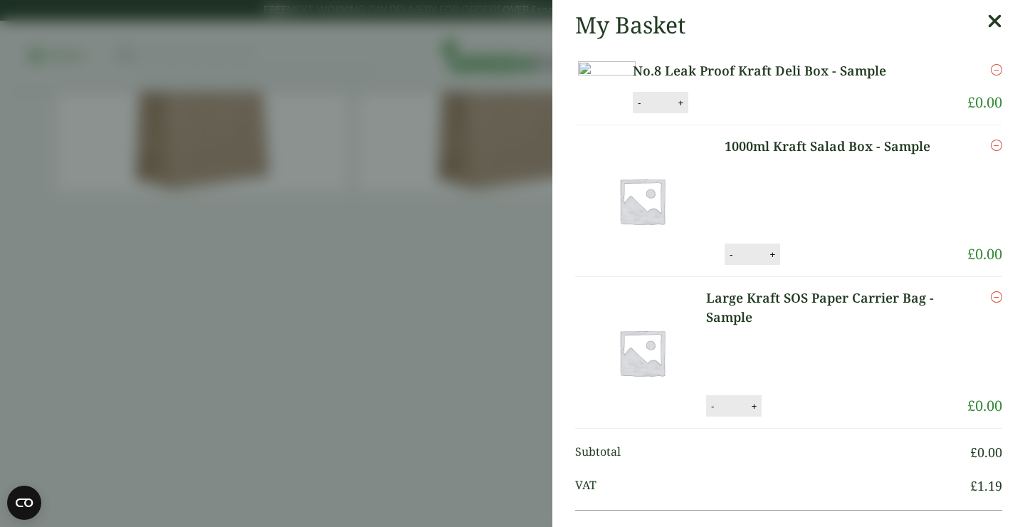
click at [926, 73] on link "No.8 Leak Proof Kraft Deli Box - Sample" at bounding box center [780, 70] width 294 height 19
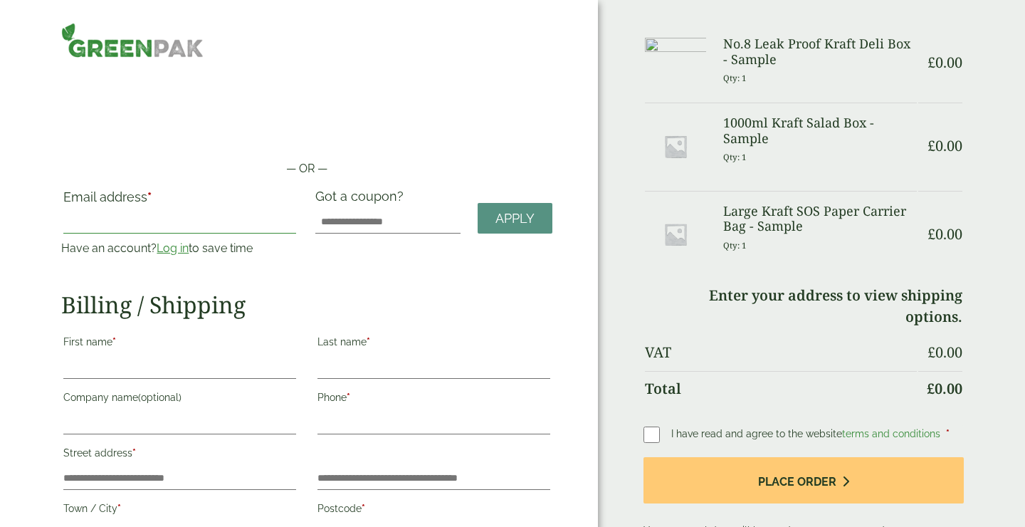
type input "**********"
type input "*******"
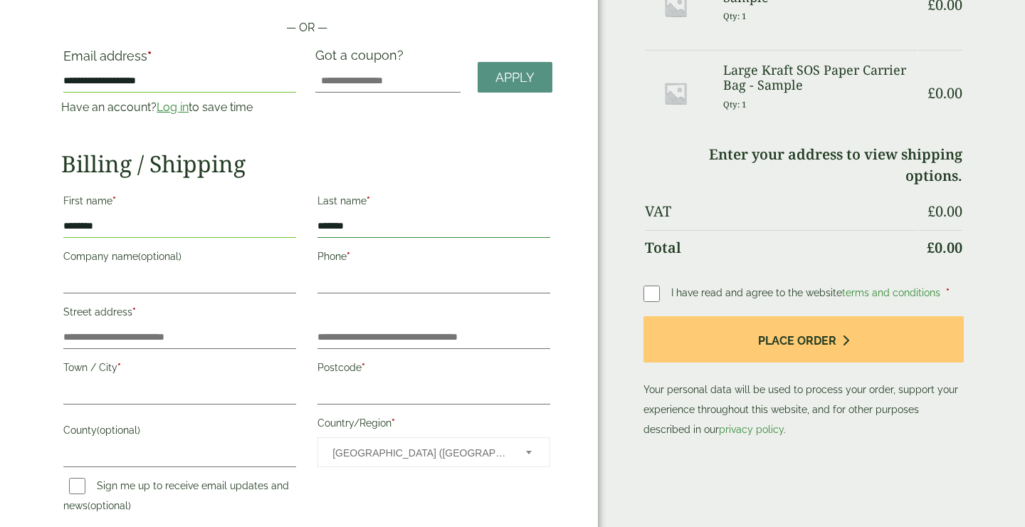
scroll to position [161, 0]
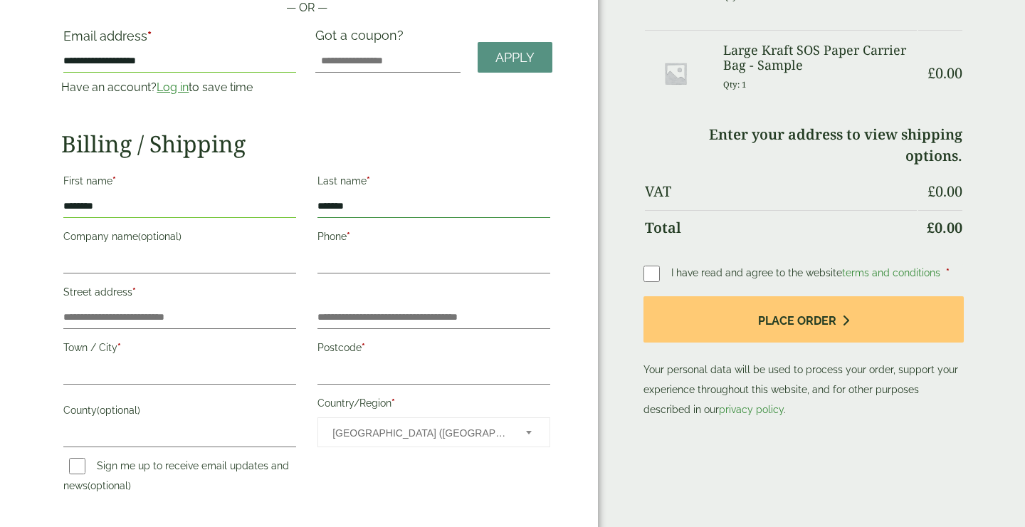
type input "*******"
type input "******"
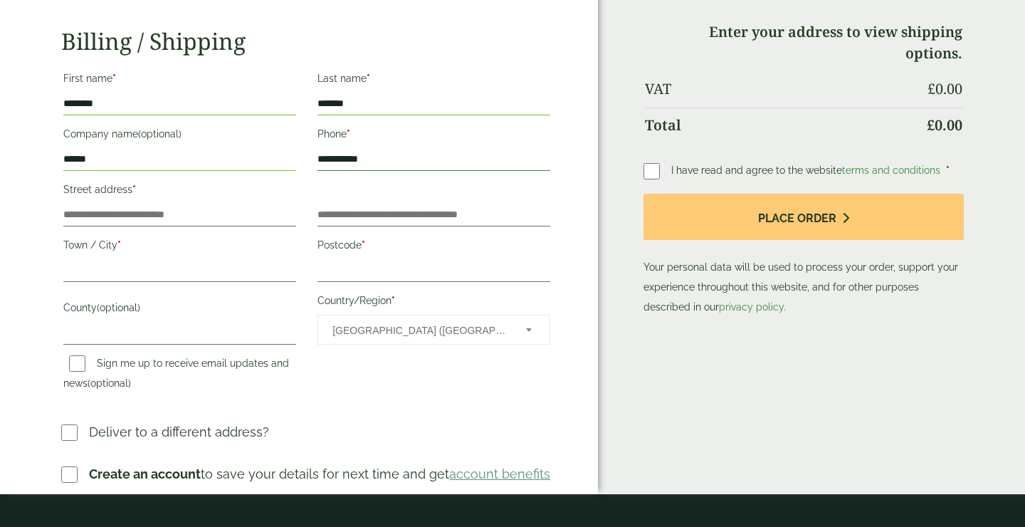
scroll to position [265, 0]
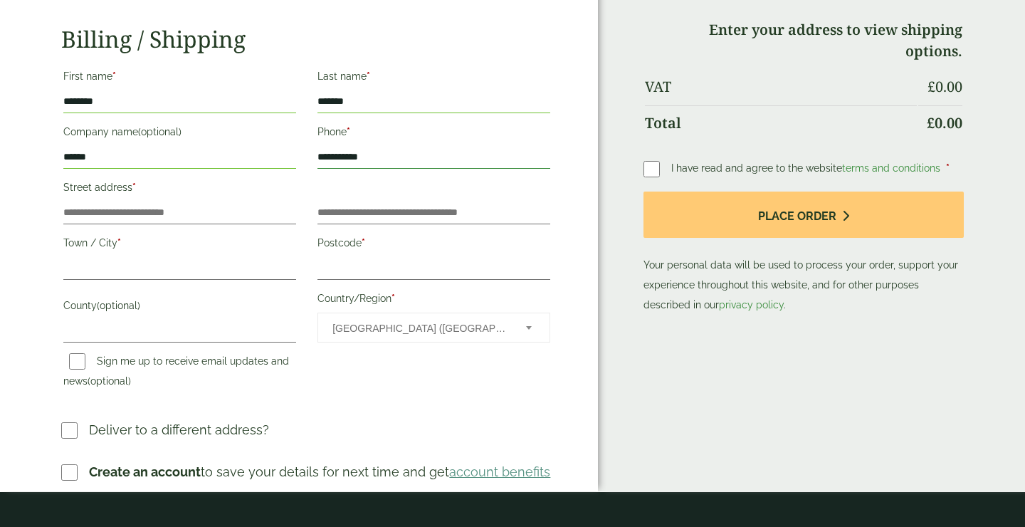
type input "**********"
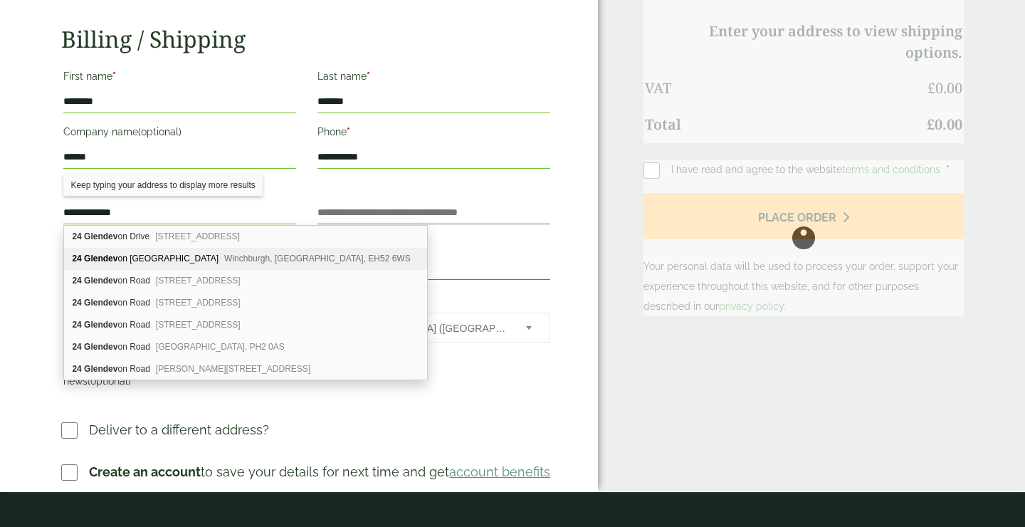
click at [224, 258] on span "Winchburgh, Broxburn, EH52 6WS" at bounding box center [317, 258] width 186 height 10
type input "**********"
type input "********"
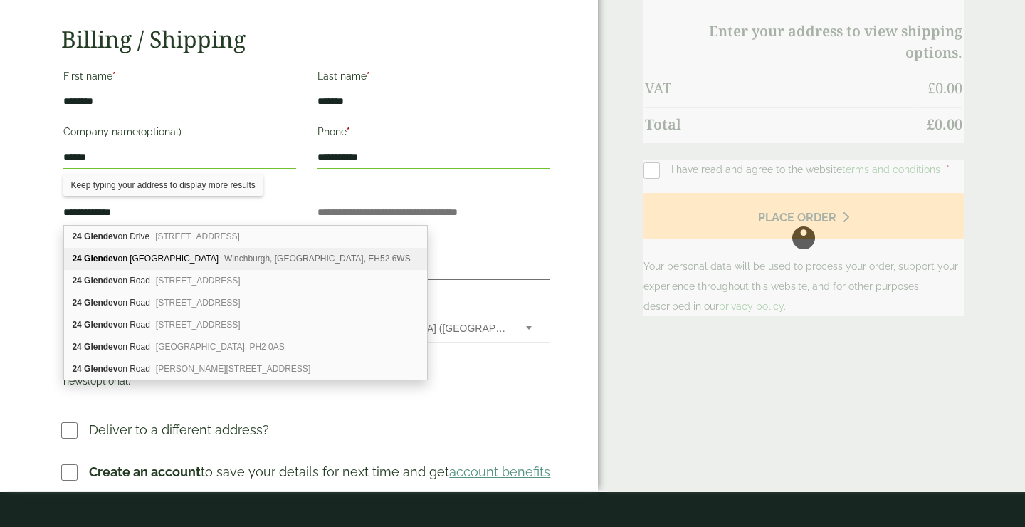
type input "**********"
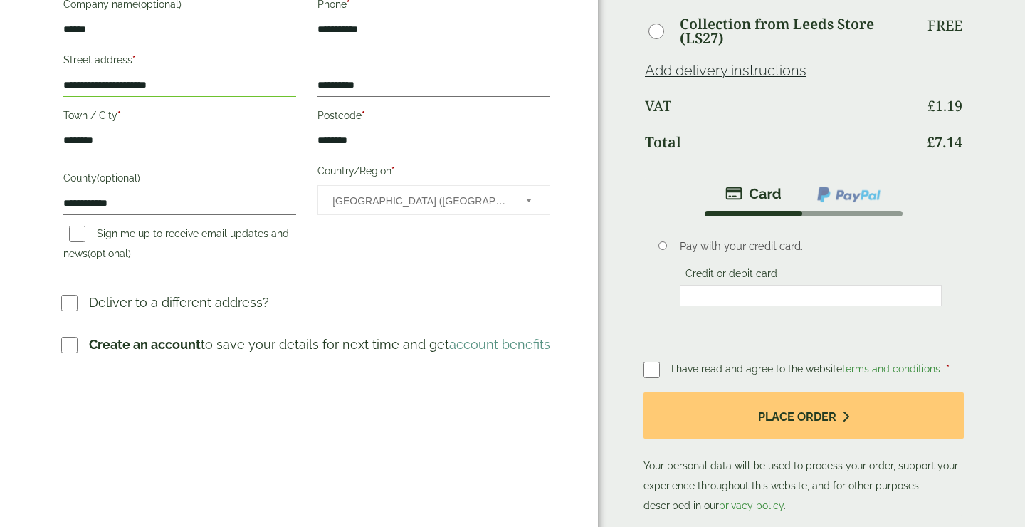
scroll to position [396, 0]
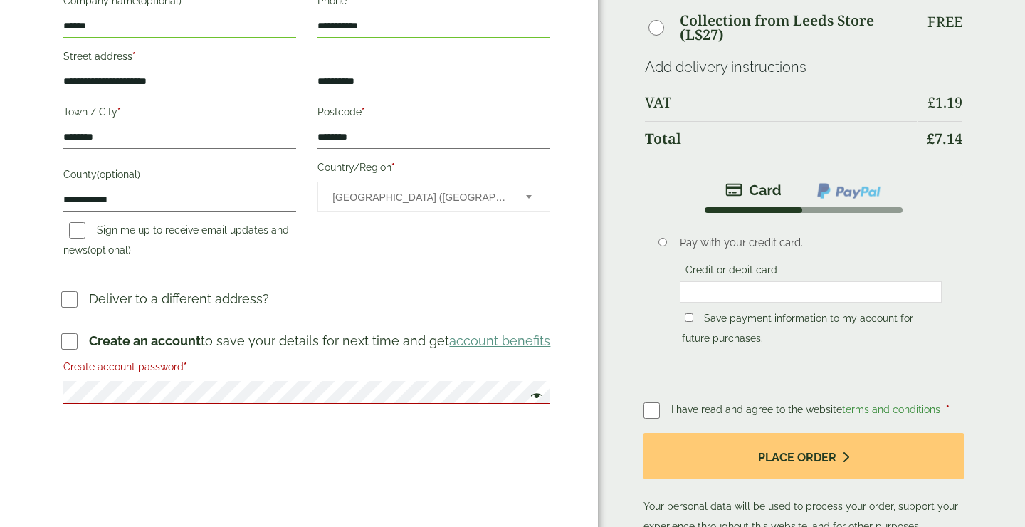
click at [87, 391] on div "**********" at bounding box center [306, 101] width 491 height 618
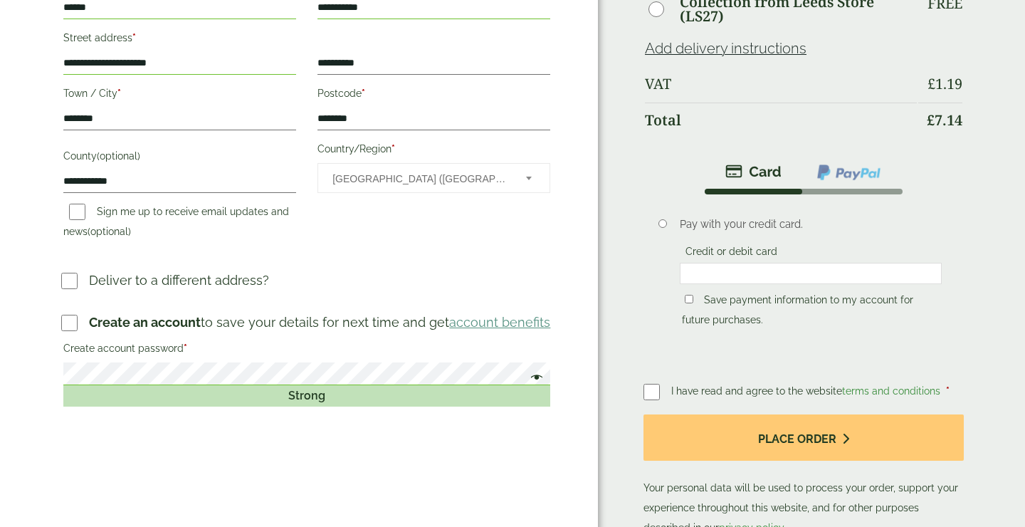
scroll to position [417, 0]
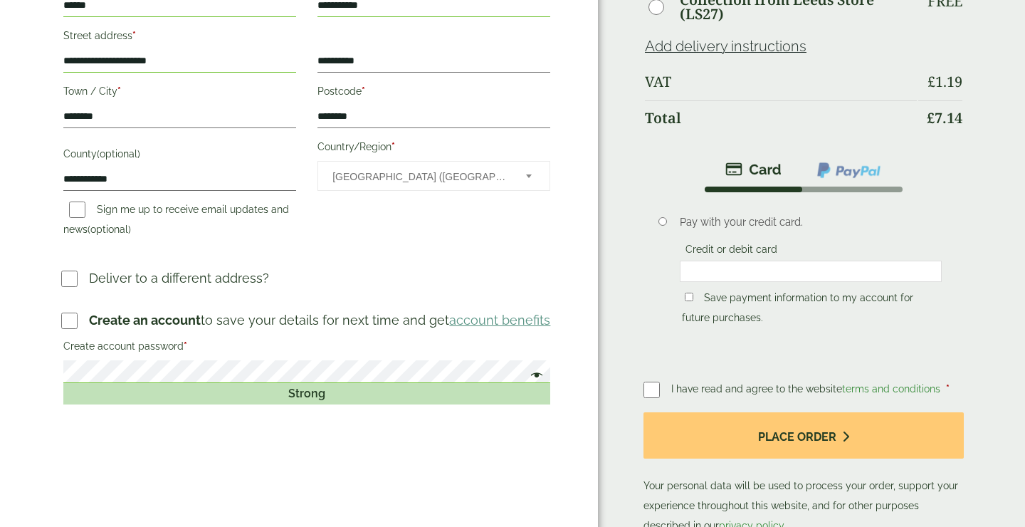
click at [526, 372] on span at bounding box center [533, 376] width 19 height 17
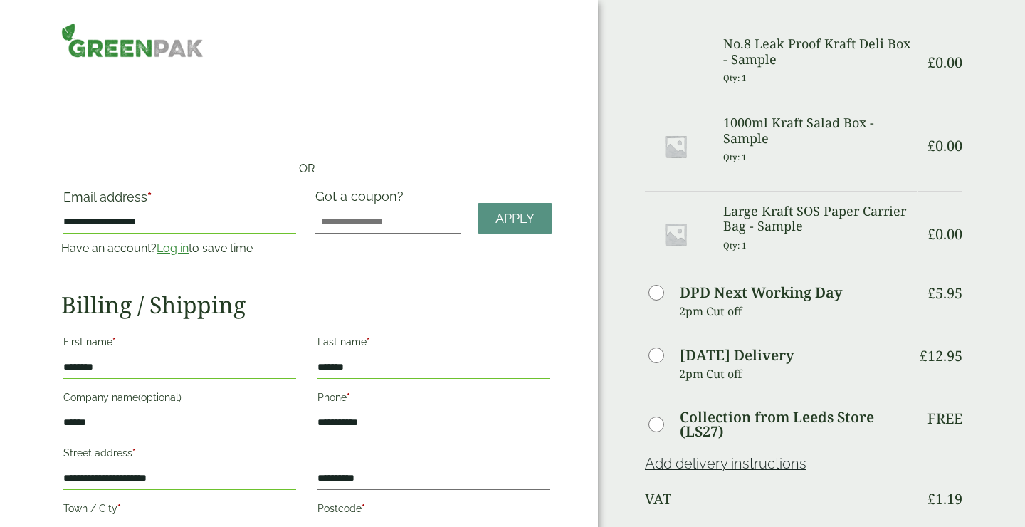
scroll to position [0, 0]
click at [818, 41] on h3 "No.8 Leak Proof Kraft Deli Box - Sample" at bounding box center [819, 51] width 193 height 31
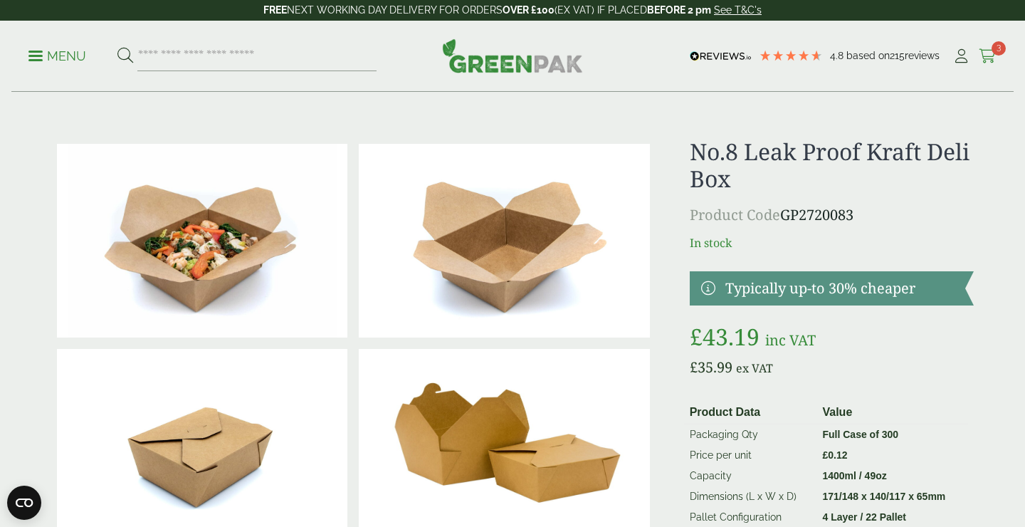
click at [991, 53] on icon at bounding box center [987, 56] width 18 height 14
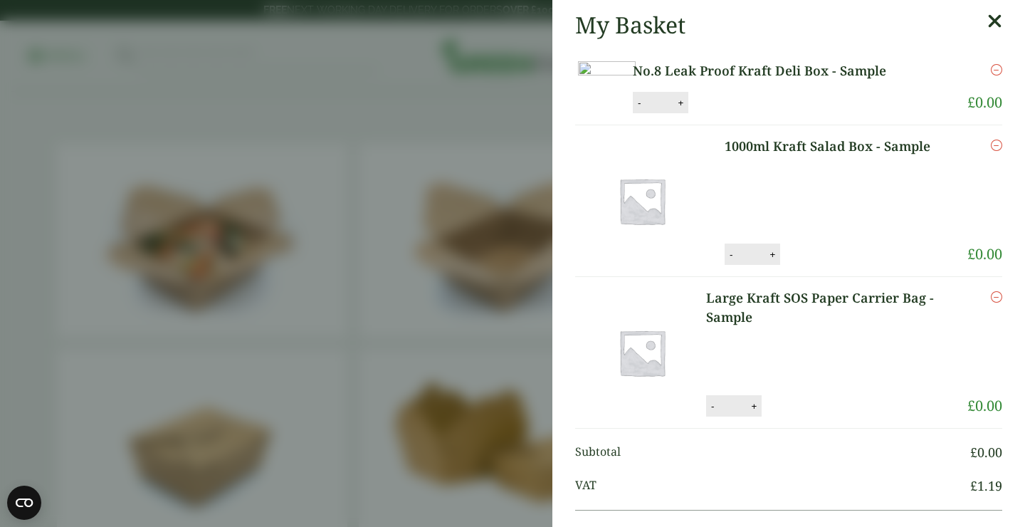
click at [993, 17] on icon at bounding box center [994, 21] width 15 height 20
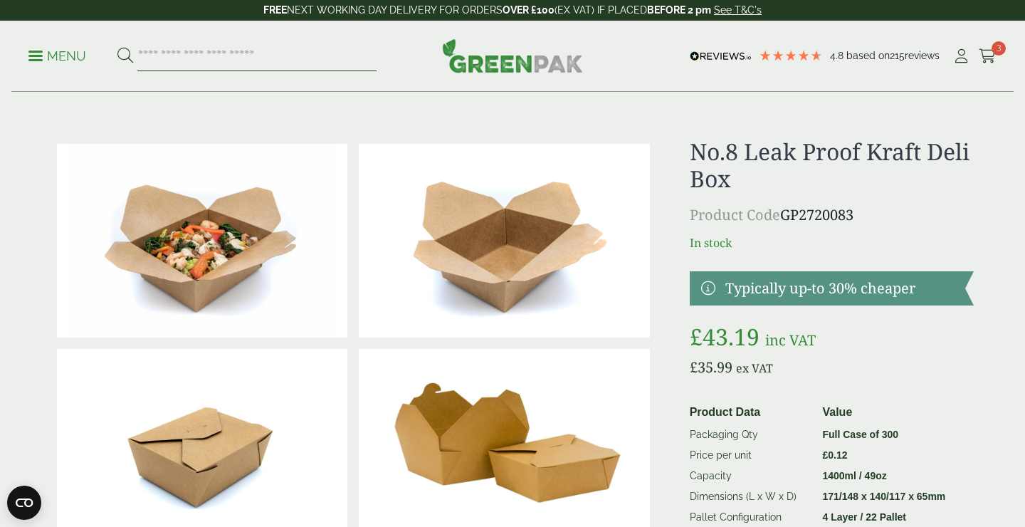
click at [258, 56] on input "search" at bounding box center [256, 56] width 239 height 30
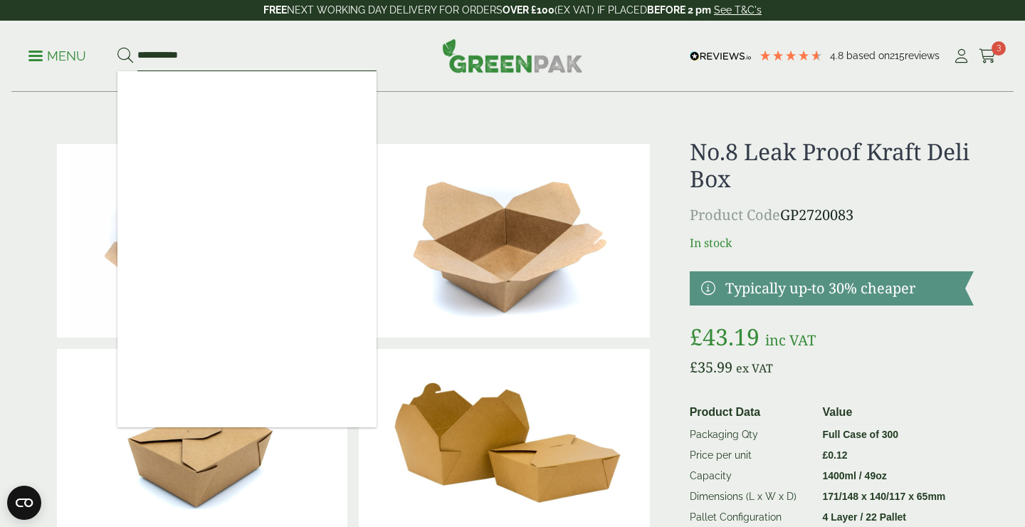
type input "**********"
click at [125, 56] on button at bounding box center [125, 56] width 16 height 19
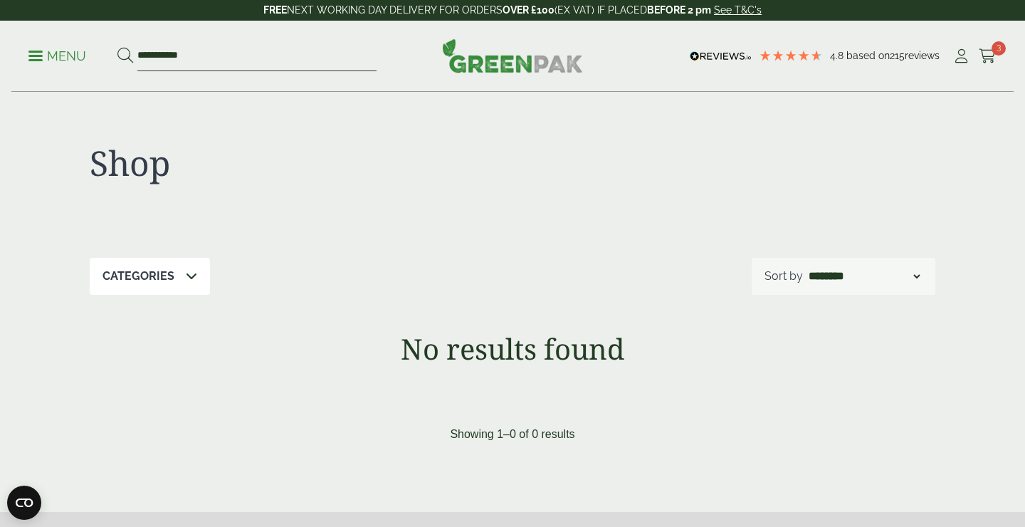
drag, startPoint x: 191, startPoint y: 58, endPoint x: 94, endPoint y: 58, distance: 97.5
click at [94, 58] on ul "**********" at bounding box center [202, 56] width 348 height 30
type input "*"
type input "***"
click at [125, 56] on button at bounding box center [125, 56] width 16 height 19
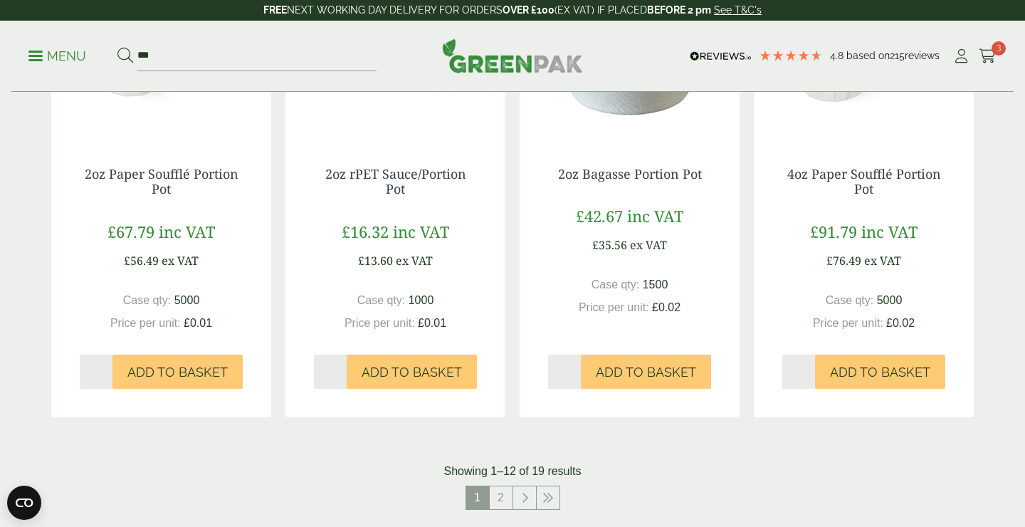
scroll to position [1336, 0]
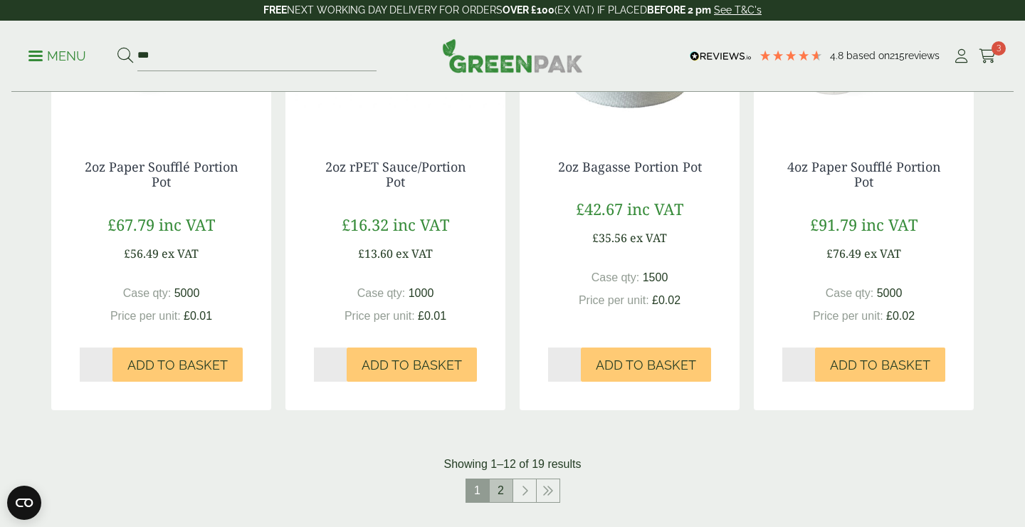
click at [500, 492] on link "2" at bounding box center [501, 490] width 23 height 23
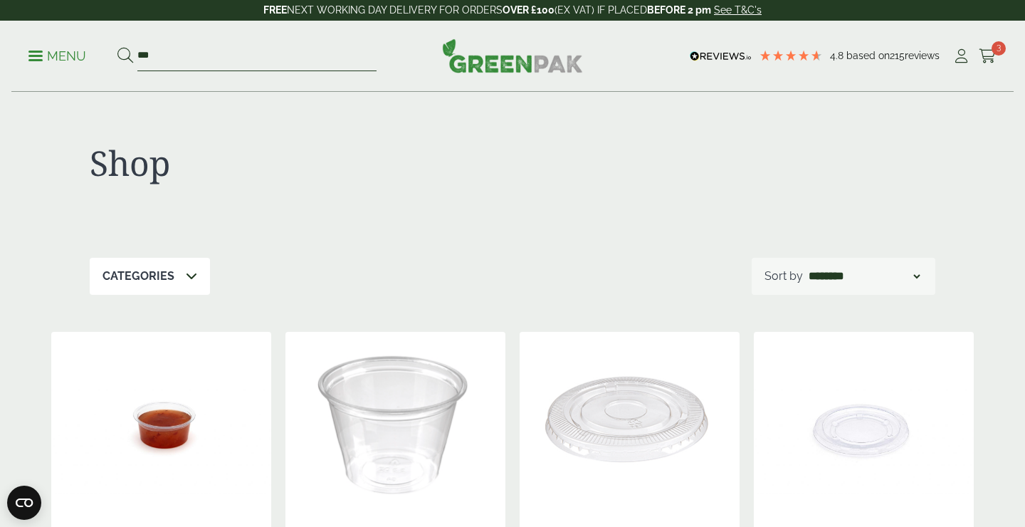
drag, startPoint x: 163, startPoint y: 58, endPoint x: 97, endPoint y: 54, distance: 66.3
click at [97, 54] on ul "Menu ***" at bounding box center [202, 56] width 348 height 30
type input "******"
click at [125, 56] on button at bounding box center [125, 56] width 16 height 19
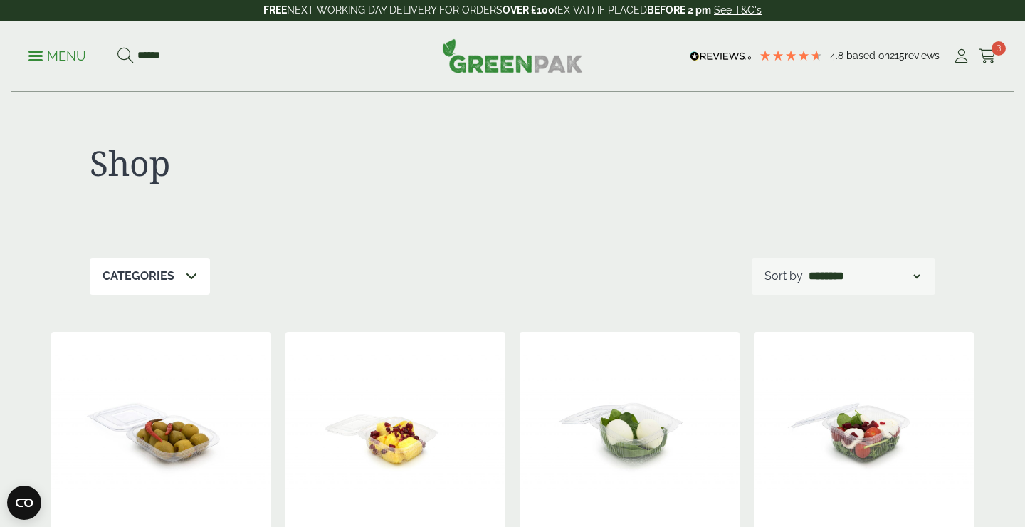
click at [66, 56] on p "Menu" at bounding box center [57, 56] width 58 height 17
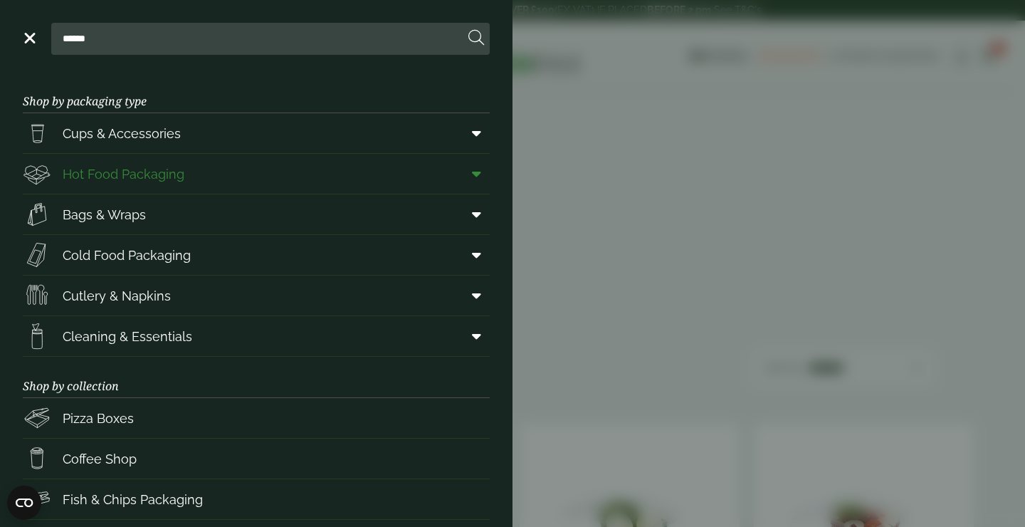
click at [110, 169] on span "Hot Food Packaging" at bounding box center [124, 173] width 122 height 19
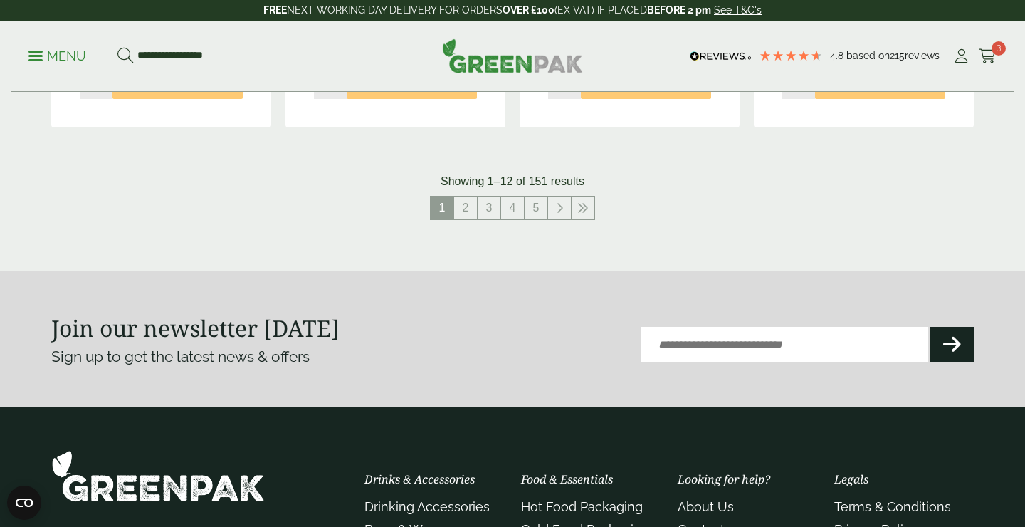
scroll to position [1721, 0]
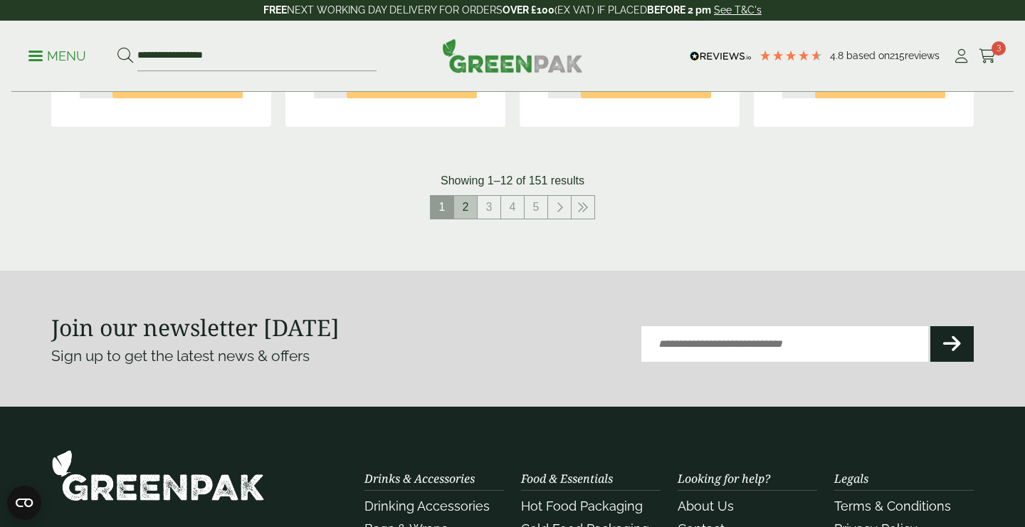
click at [465, 199] on link "2" at bounding box center [465, 207] width 23 height 23
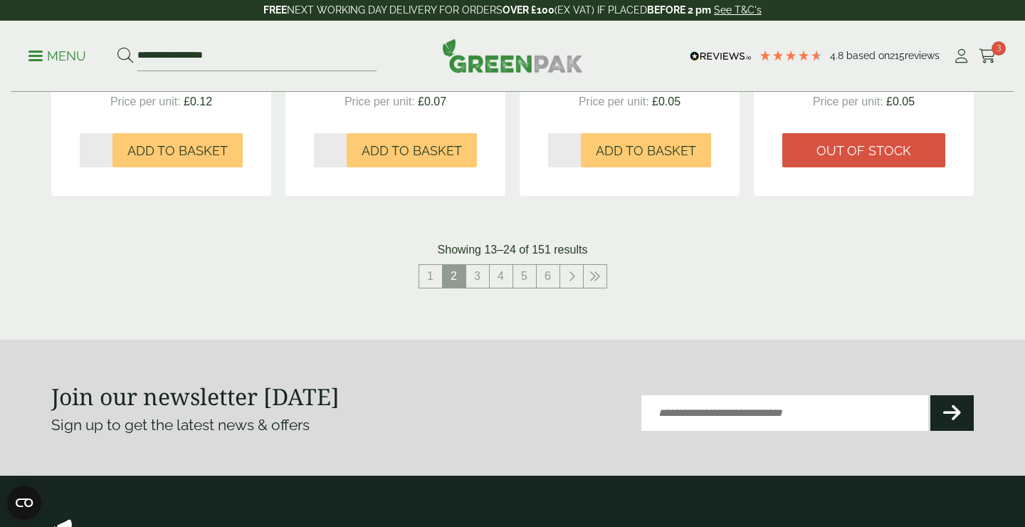
scroll to position [1646, 0]
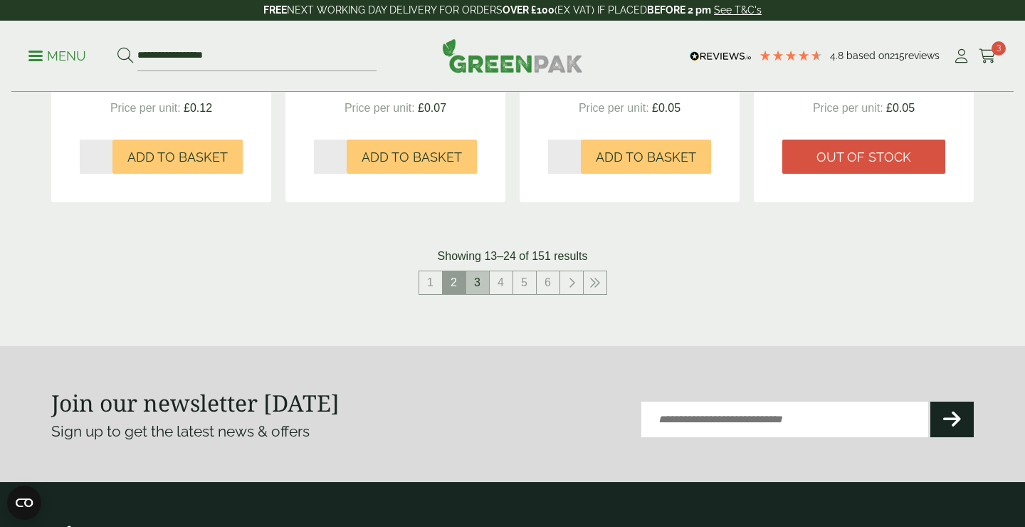
click at [480, 271] on link "3" at bounding box center [477, 282] width 23 height 23
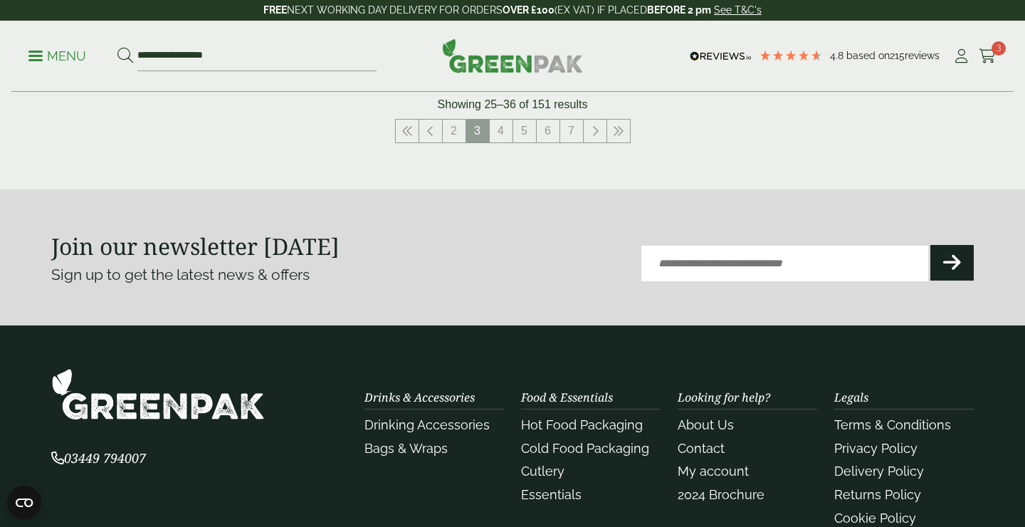
scroll to position [1797, 0]
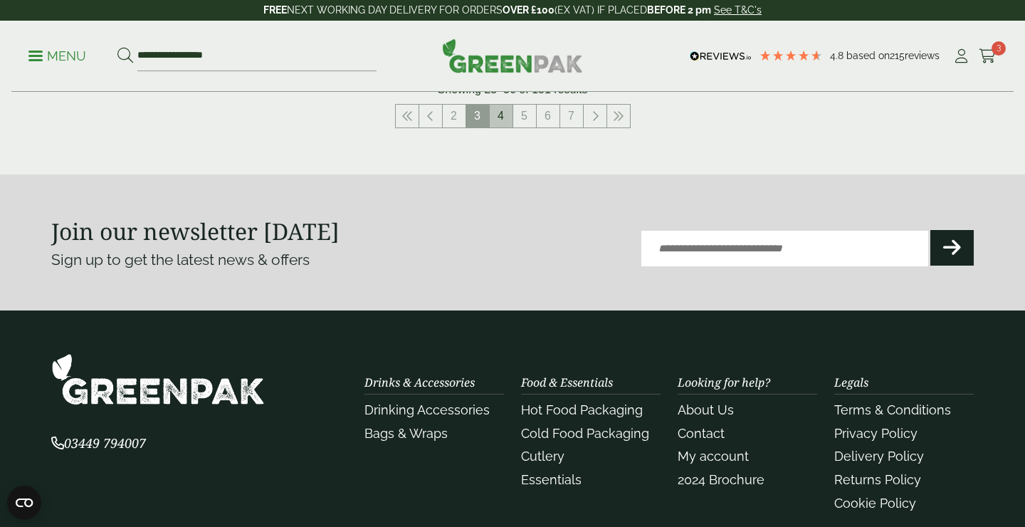
click at [505, 117] on link "4" at bounding box center [501, 116] width 23 height 23
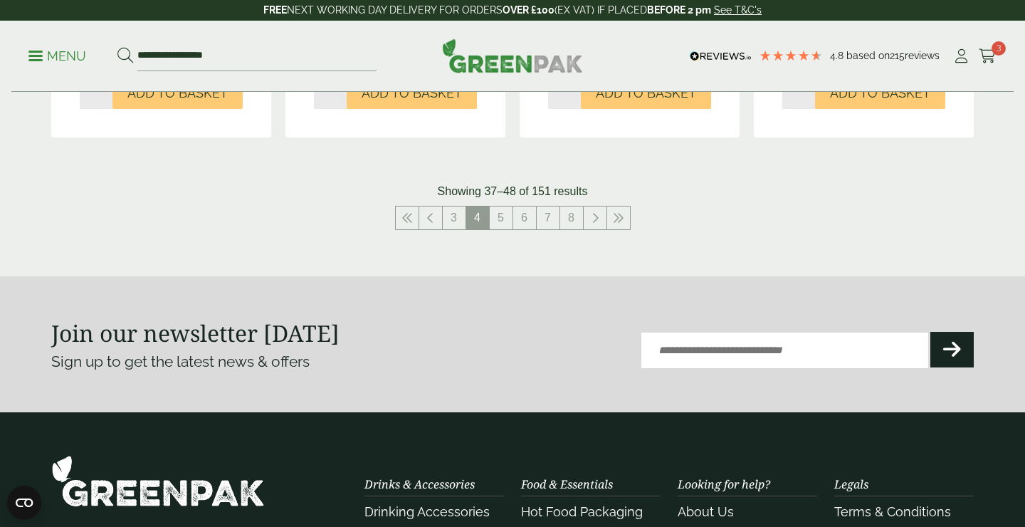
scroll to position [1699, 0]
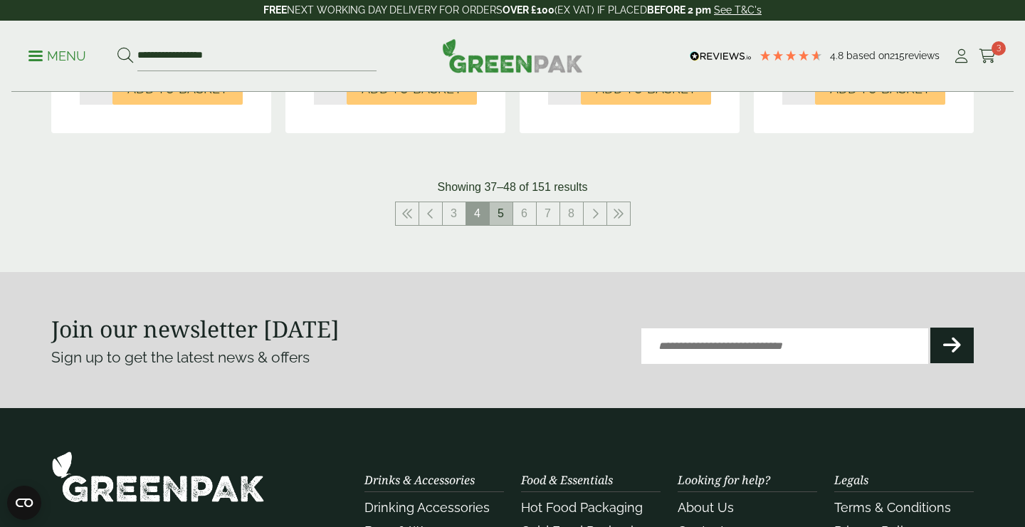
click at [502, 208] on link "5" at bounding box center [501, 213] width 23 height 23
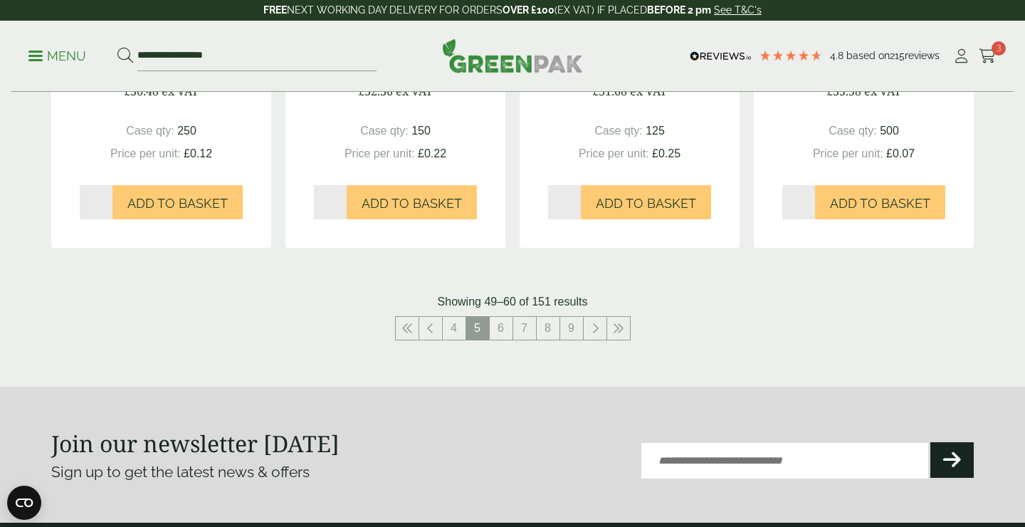
scroll to position [1608, 0]
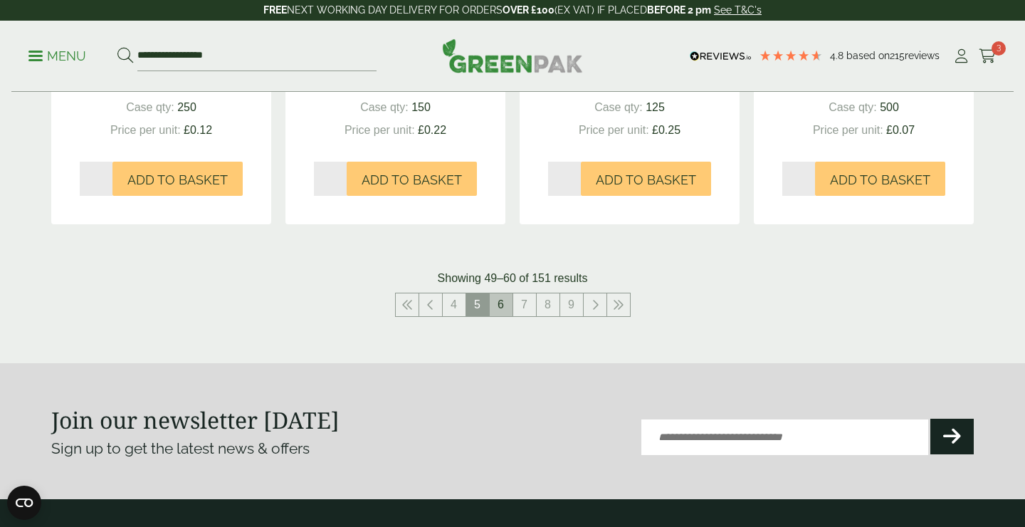
click at [505, 299] on link "6" at bounding box center [501, 304] width 23 height 23
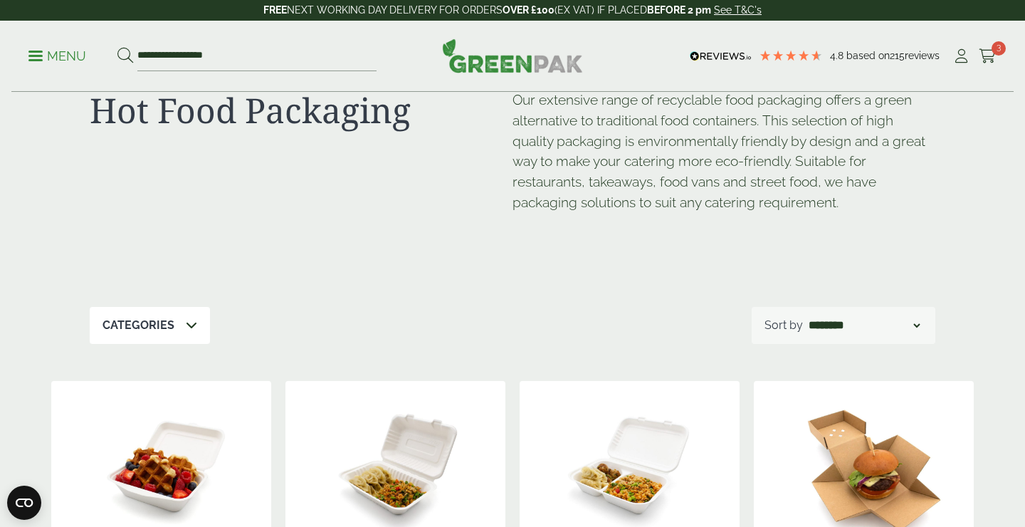
scroll to position [46, 0]
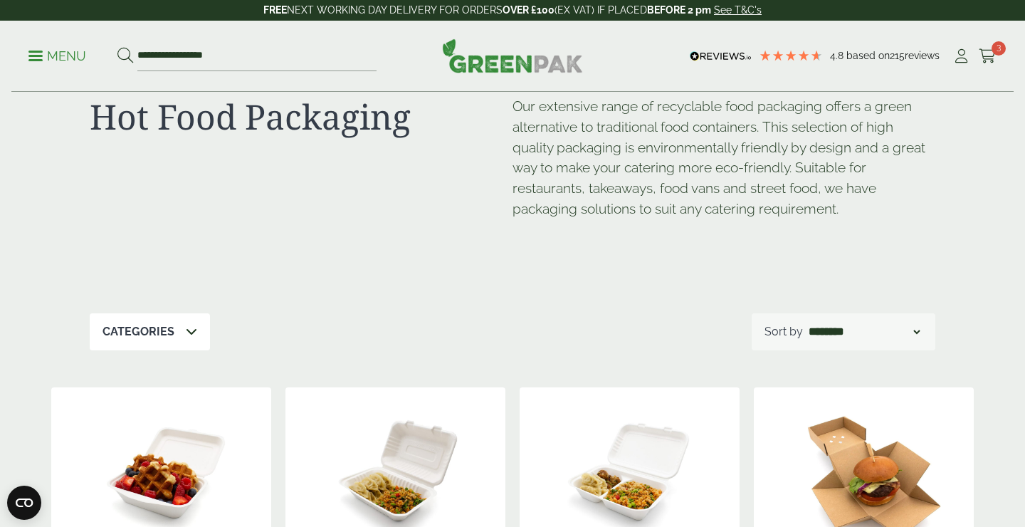
click at [47, 55] on p "Menu" at bounding box center [57, 56] width 58 height 17
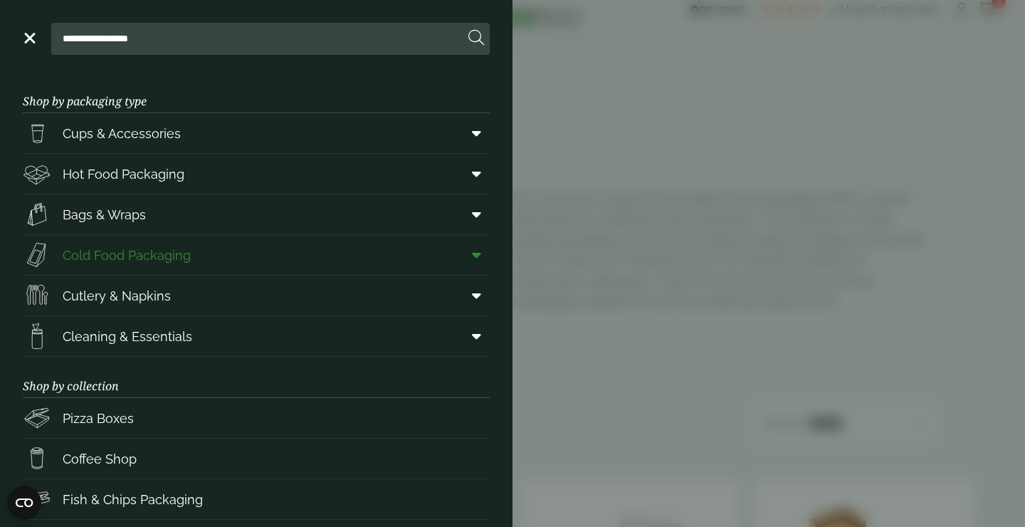
scroll to position [0, 0]
